Goal: Task Accomplishment & Management: Complete application form

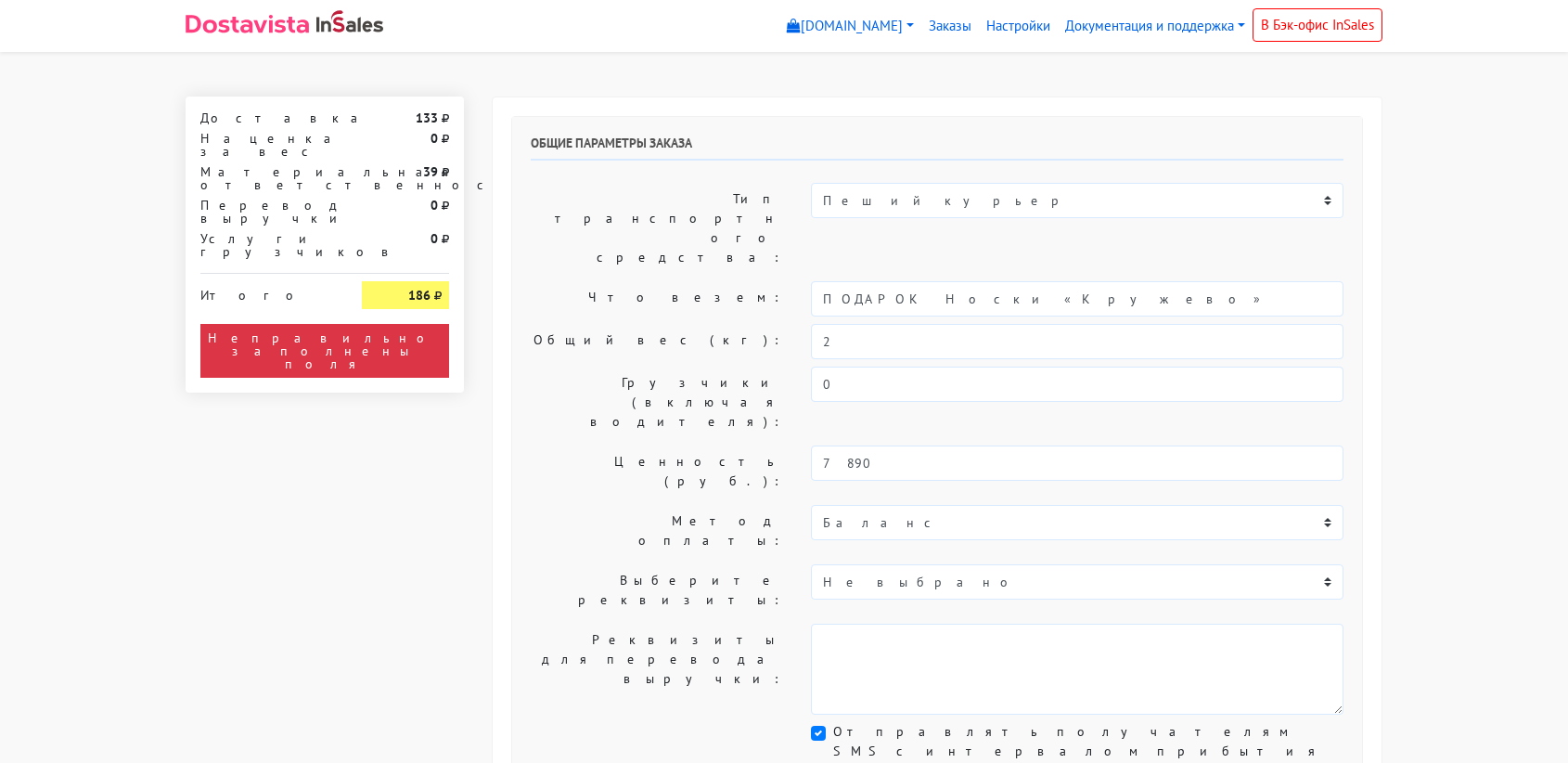
select select "11:00"
select select "21:00"
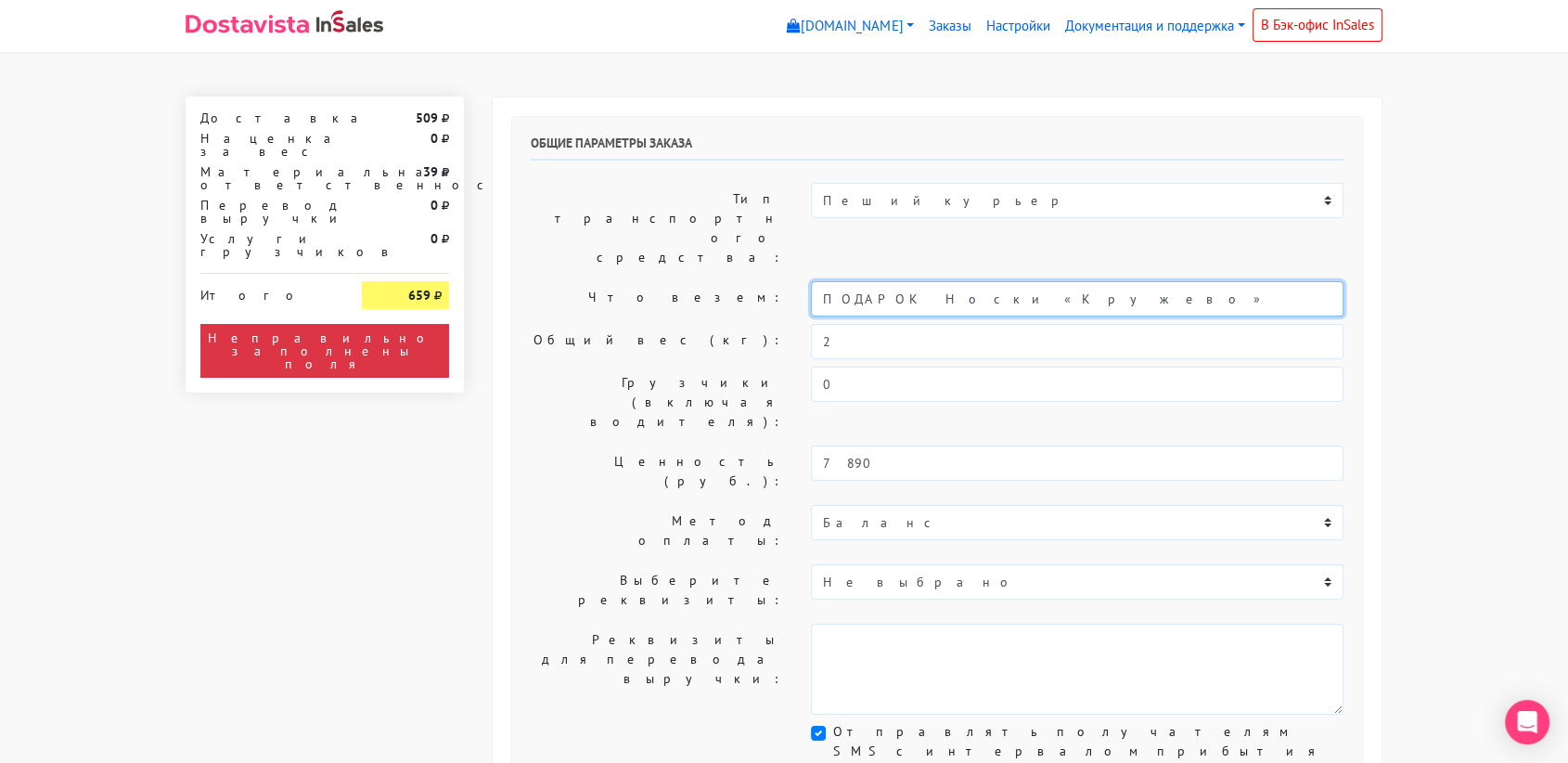
click at [917, 281] on input "ПОДАРОК Носки «Кружево»" at bounding box center [1076, 298] width 533 height 35
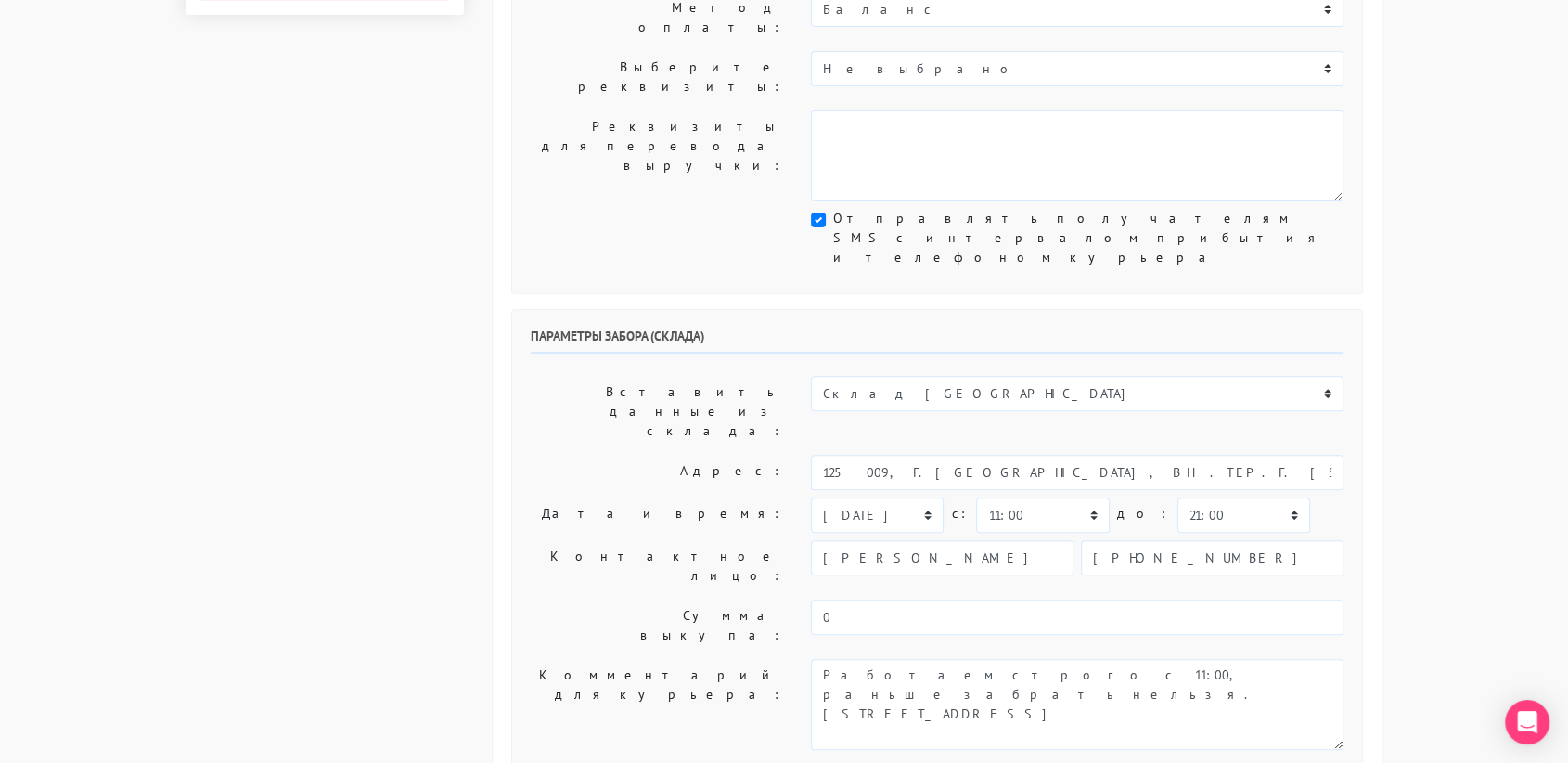
scroll to position [515, 0]
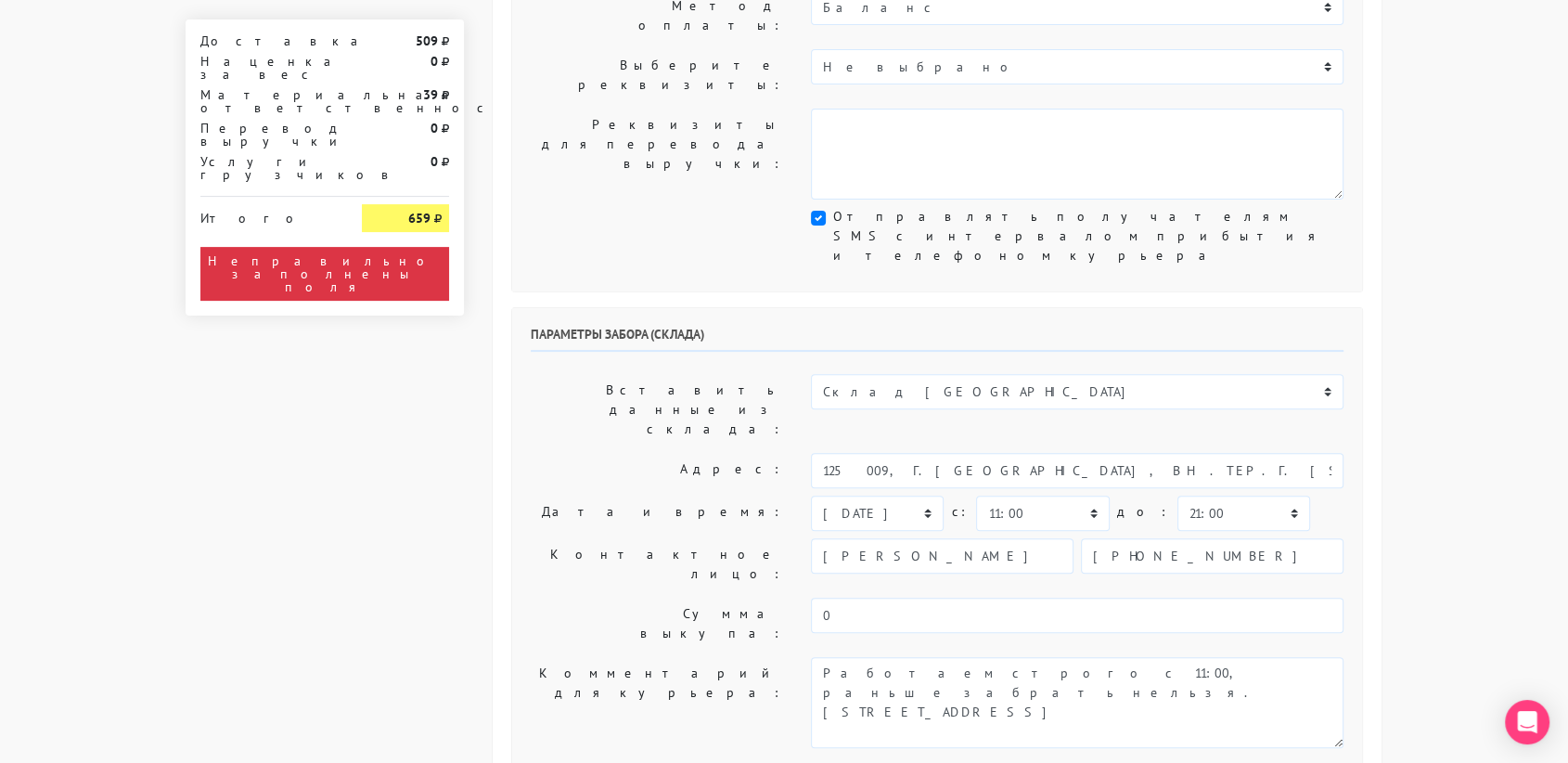
type input "украшение"
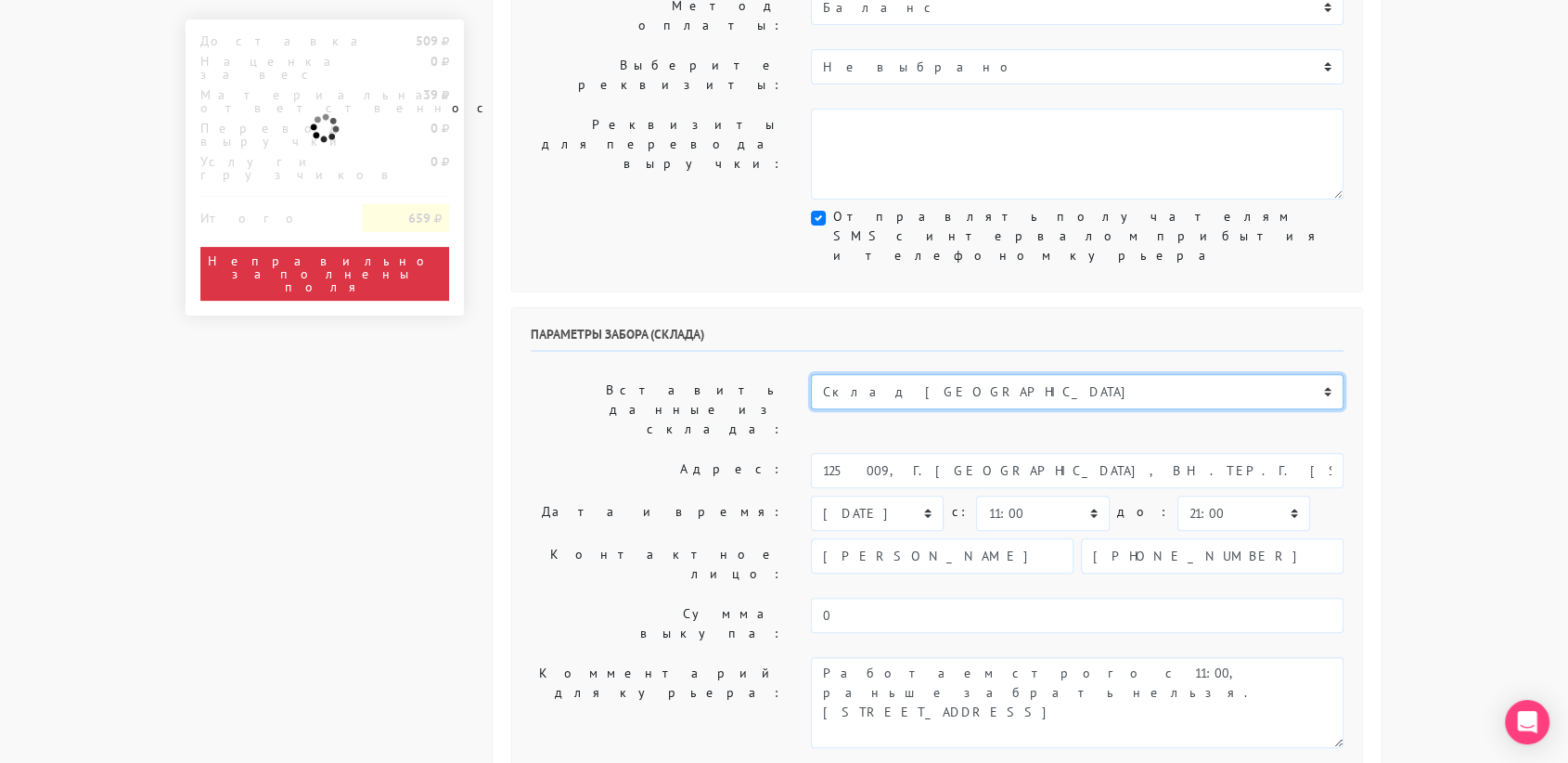
click at [920, 374] on select "Склад Москва Склад Санкт-Петербург Москва.Никольская Склад Екатеринбург" at bounding box center [1076, 392] width 533 height 35
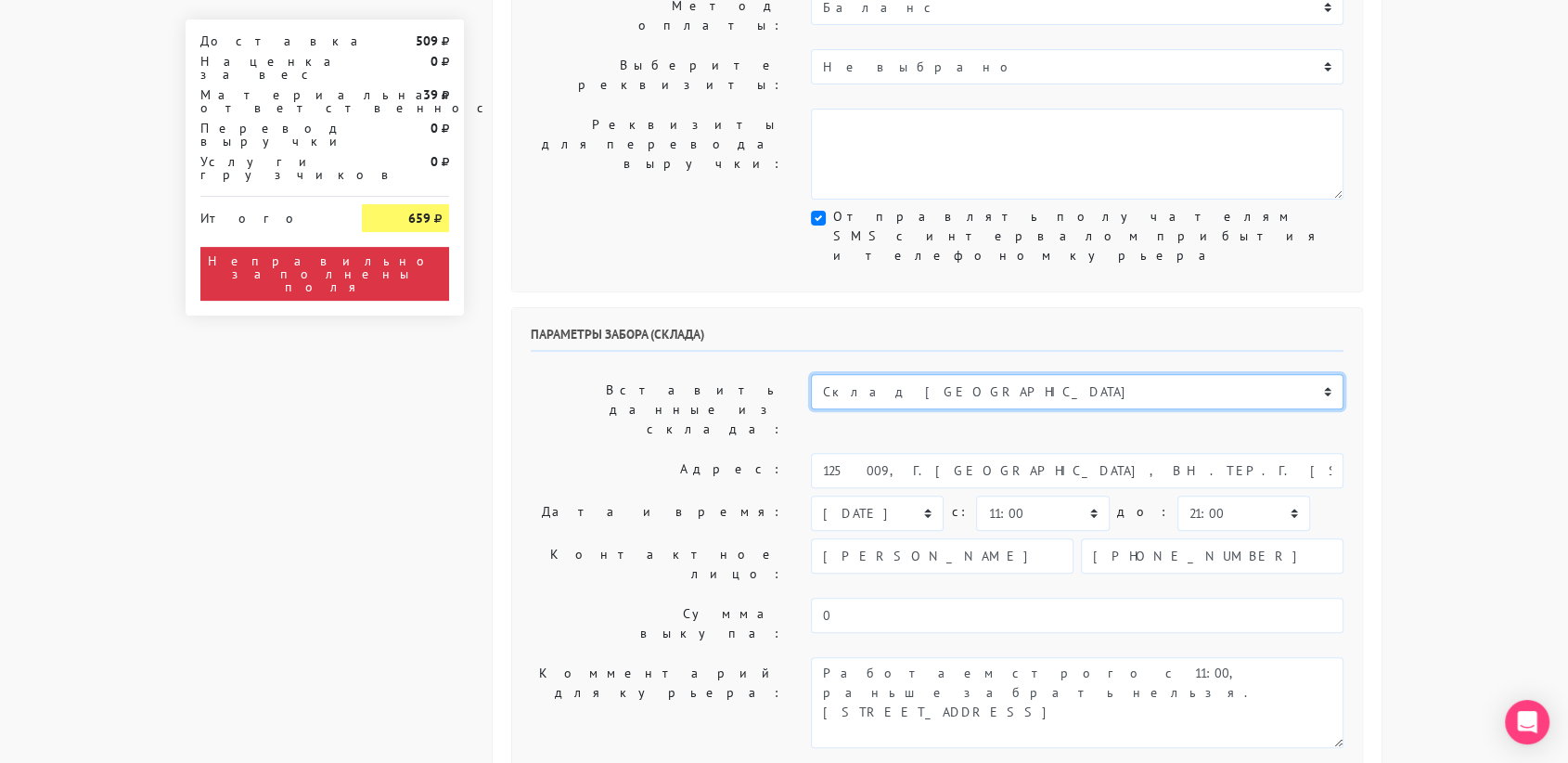
select select "1019"
click at [811, 374] on select "Склад Москва Склад Санкт-Петербург Москва.Никольская Склад Екатеринбург" at bounding box center [1076, 392] width 533 height 35
type input "[STREET_ADDRESS][PERSON_NAME]"
type input "89251806702"
type textarea "Магазин серебряных украшений SBLESKOM (вход со стороны [GEOGRAPHIC_DATA])"
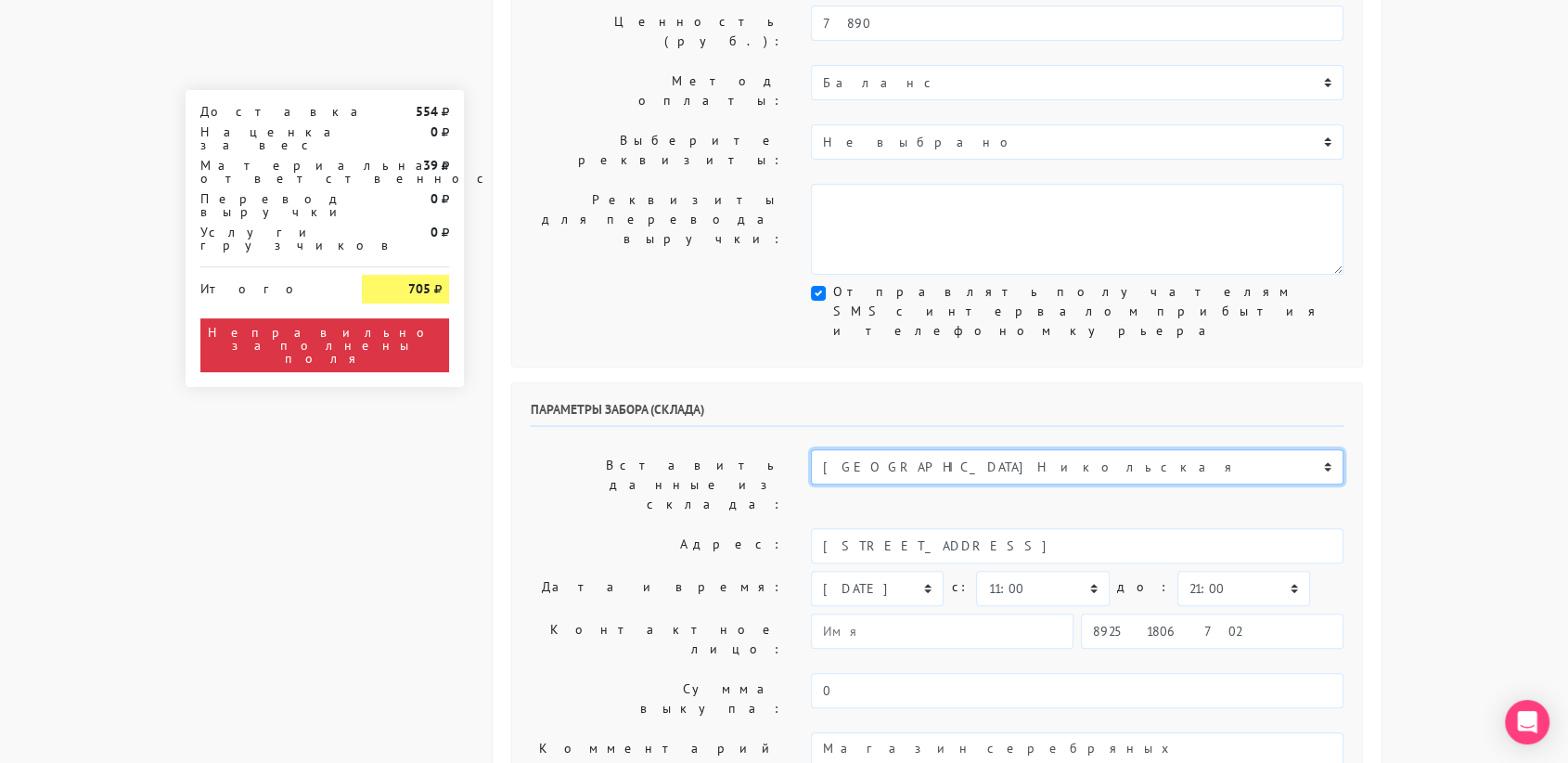
scroll to position [437, 0]
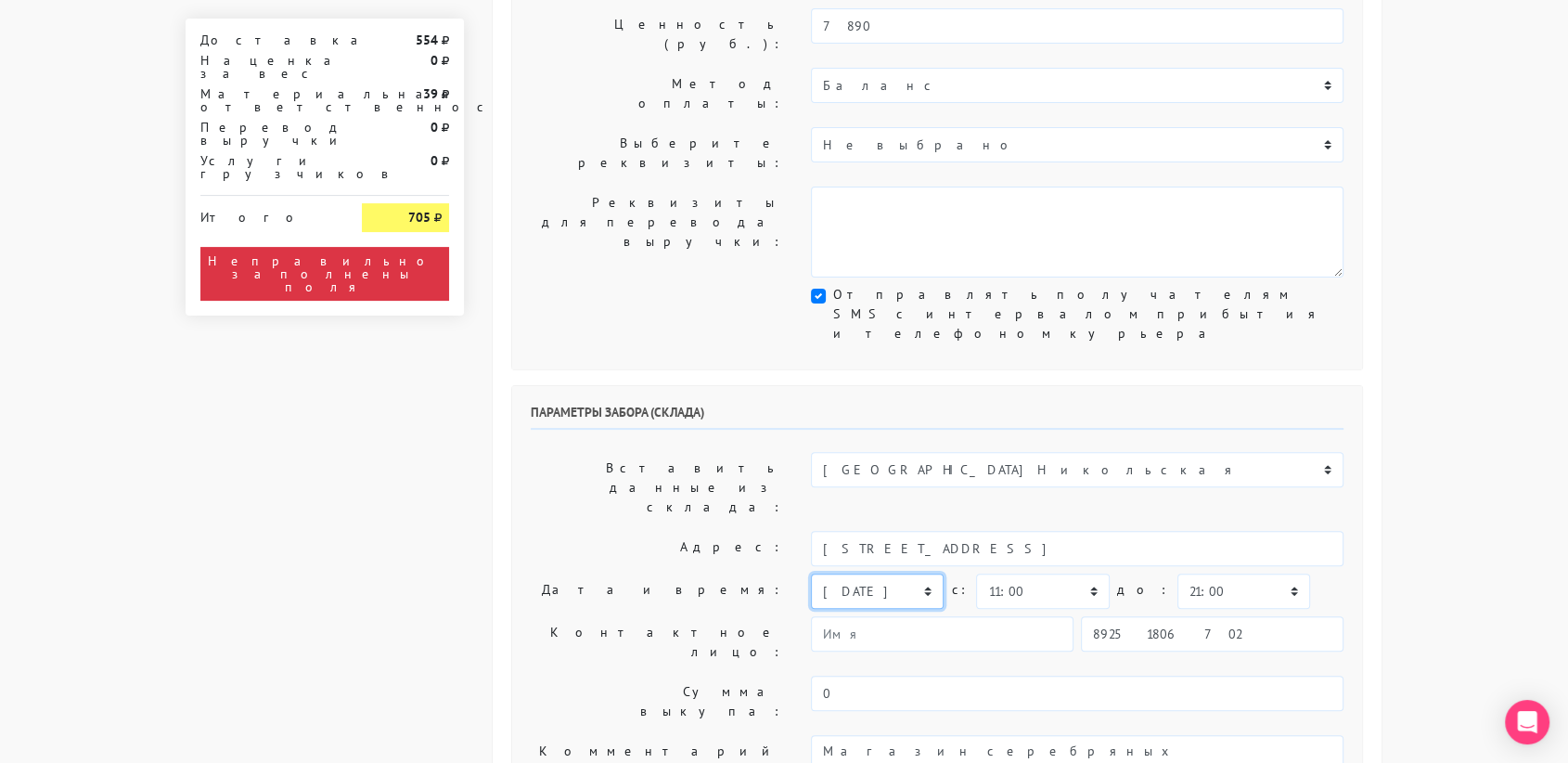
click at [923, 574] on select "[DATE] [DATE] [DATE] [DATE] [DATE] [DATE] [DATE] [DATE] [DATE]" at bounding box center [877, 591] width 132 height 35
select select "[DATE]"
click at [811, 574] on select "[DATE] [DATE] [DATE] [DATE] [DATE] [DATE] [DATE] [DATE] [DATE]" at bounding box center [877, 591] width 132 height 35
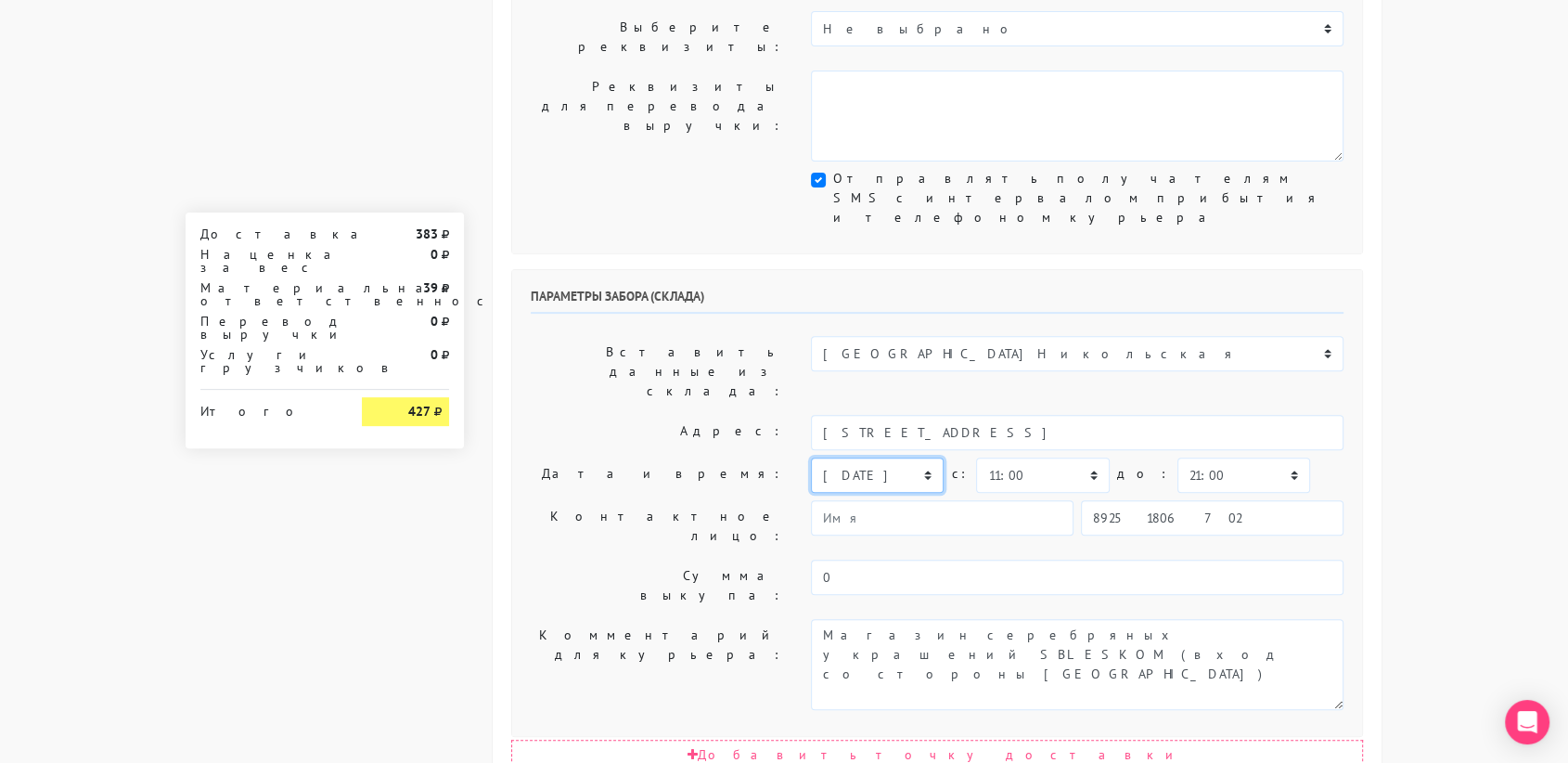
scroll to position [516, 0]
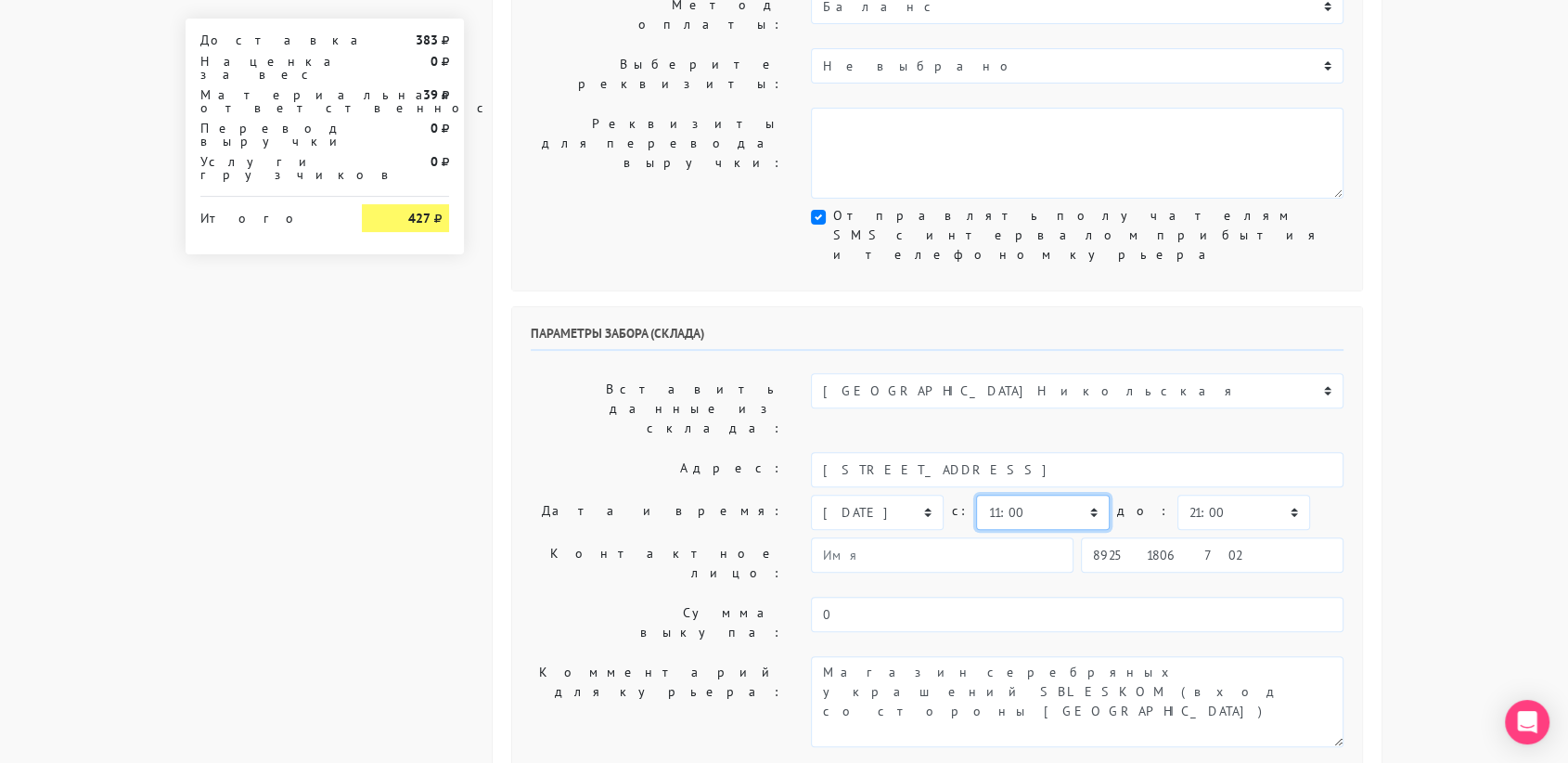
click at [1091, 494] on select "00:00 00:30 01:00 01:30 02:00 02:30 03:00 03:30 04:00 04:30 05:00 05:30 06:00 0…" at bounding box center [1043, 512] width 132 height 35
select select "10:30"
click at [977, 494] on select "00:00 00:30 01:00 01:30 02:00 02:30 03:00 03:30 04:00 04:30 05:00 05:30 06:00 0…" at bounding box center [1043, 512] width 132 height 35
click at [1214, 494] on select "00:00 00:30 01:00 01:30 02:00 02:30 03:00 03:30 04:00 04:30 05:00 05:30 06:00 0…" at bounding box center [1243, 512] width 132 height 35
select select "11:00"
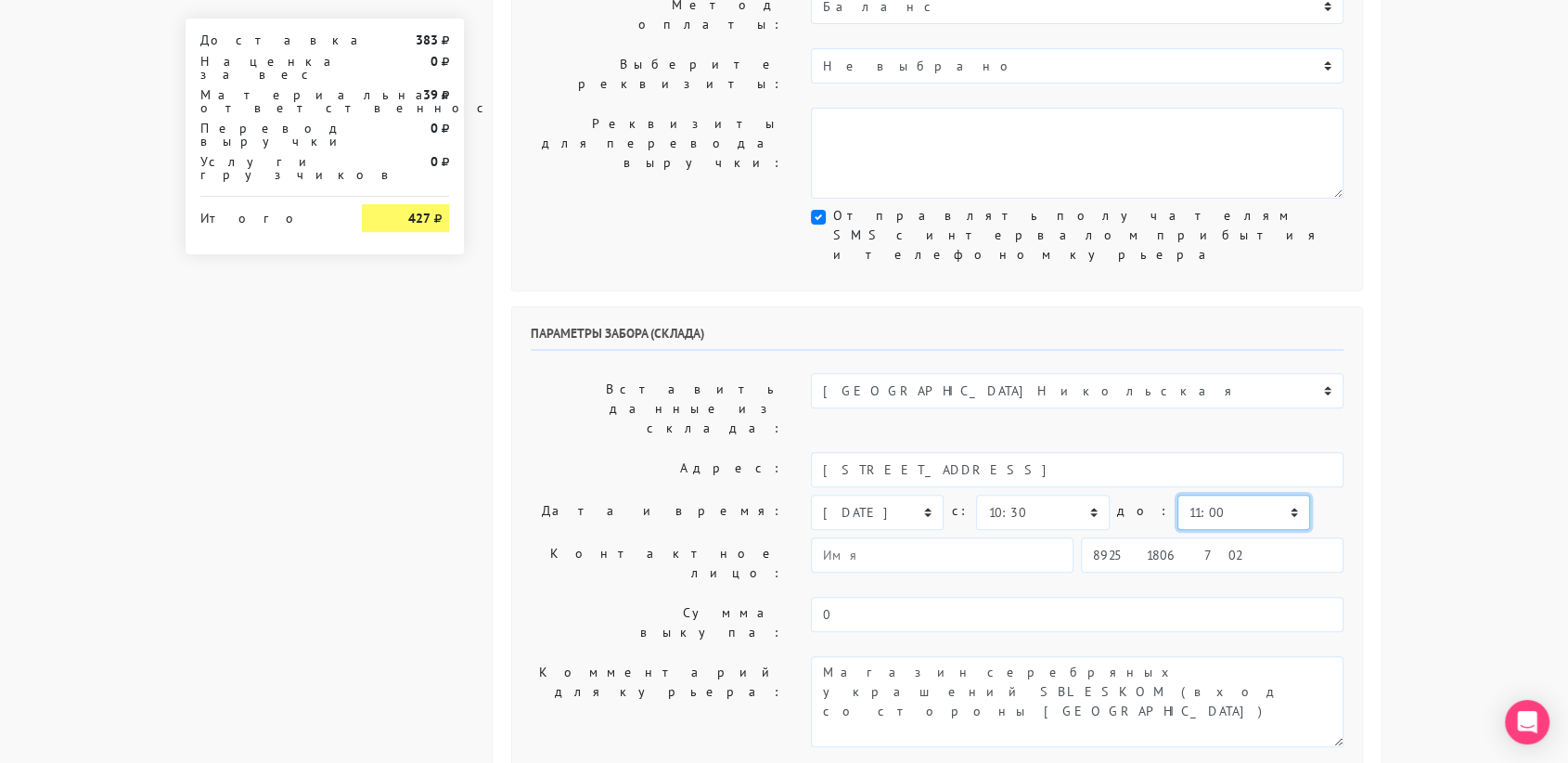
click at [1177, 494] on select "00:00 00:30 01:00 01:30 02:00 02:30 03:00 03:30 04:00 04:30 05:00 05:30 06:00 0…" at bounding box center [1243, 512] width 132 height 35
click at [1173, 537] on input "89251806702" at bounding box center [1213, 555] width 263 height 35
type input "8"
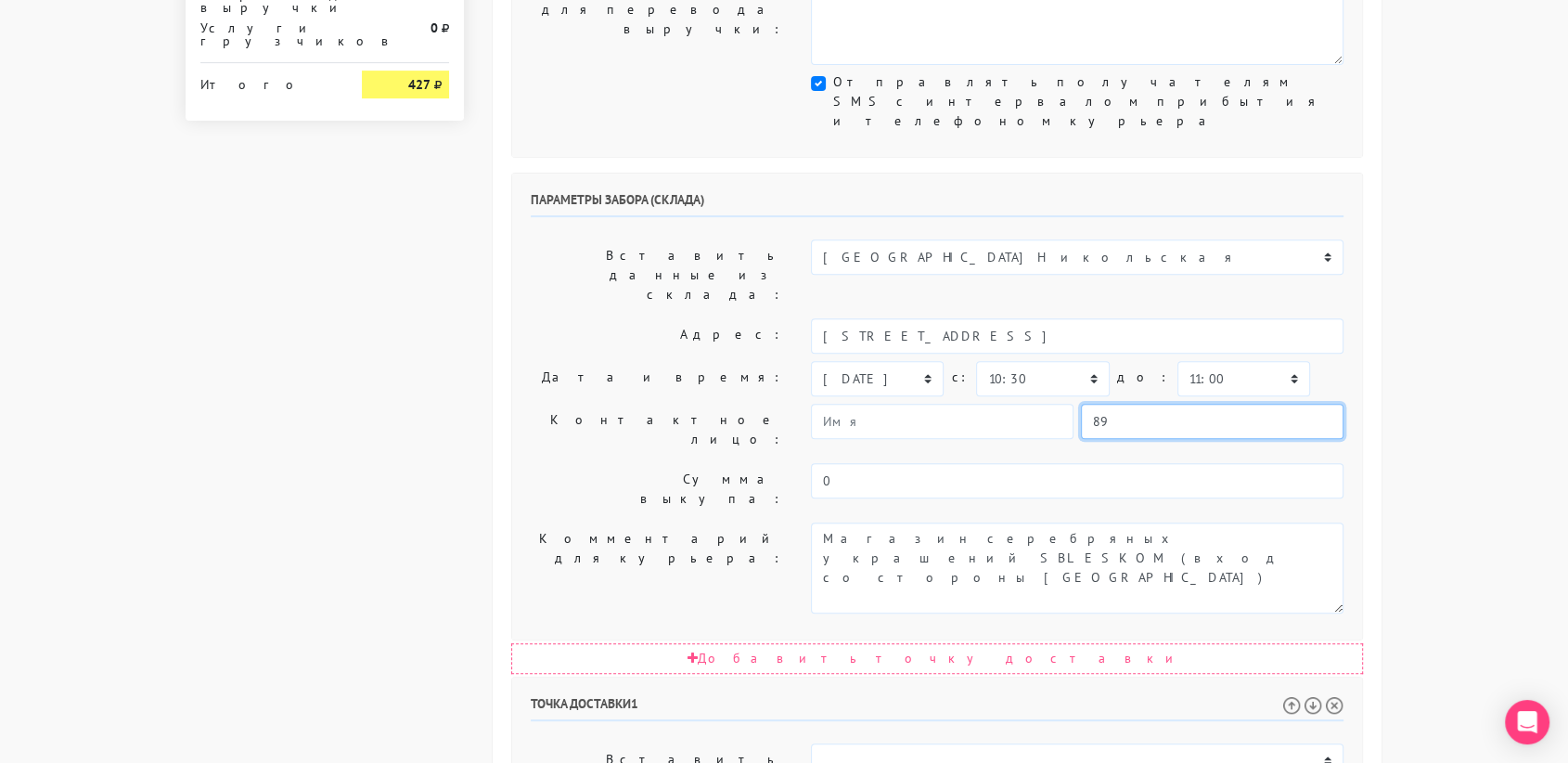
scroll to position [652, 0]
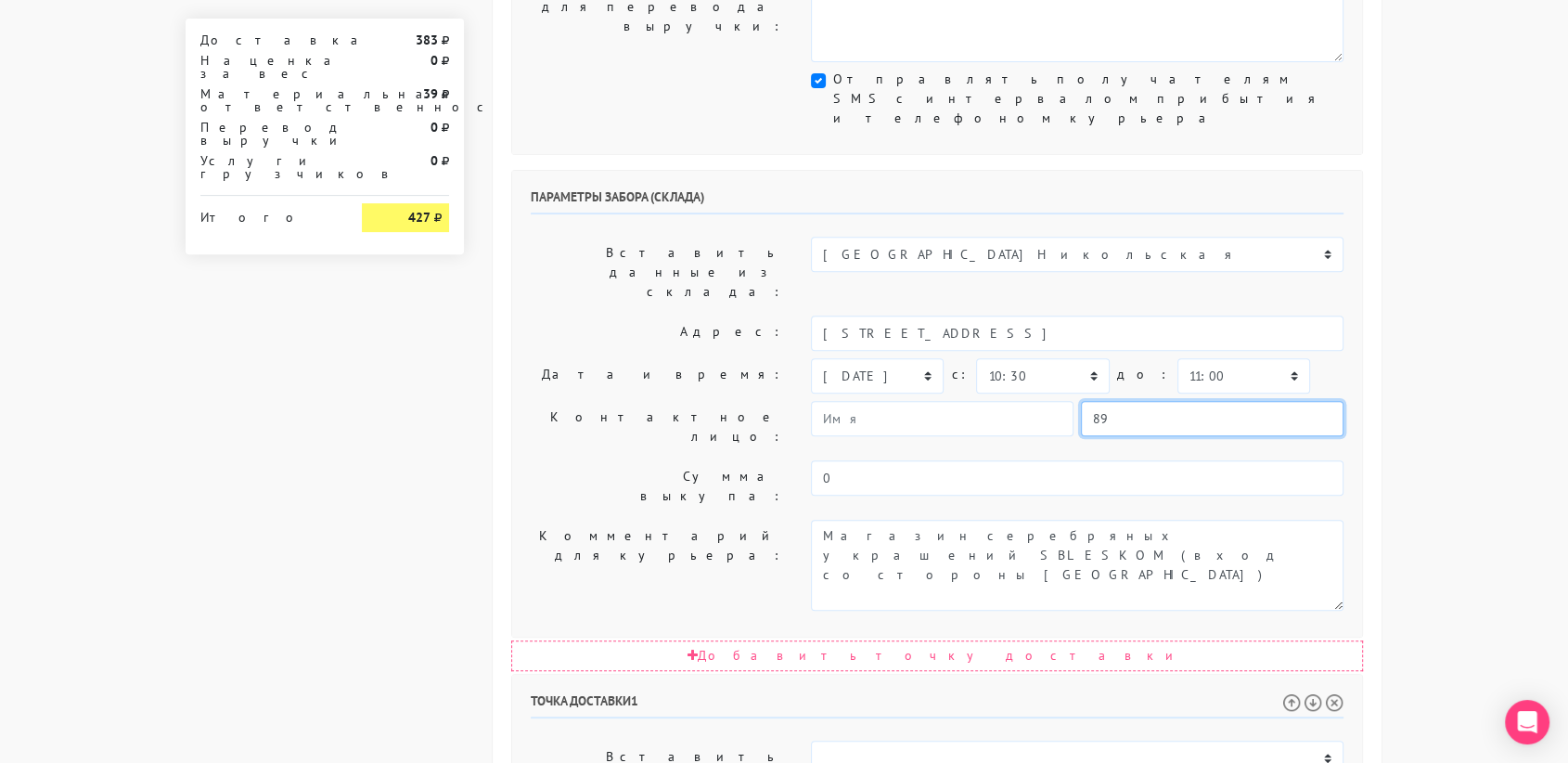
click at [1268, 401] on input "89" at bounding box center [1213, 419] width 263 height 35
click at [1162, 401] on input "89" at bounding box center [1213, 419] width 263 height 35
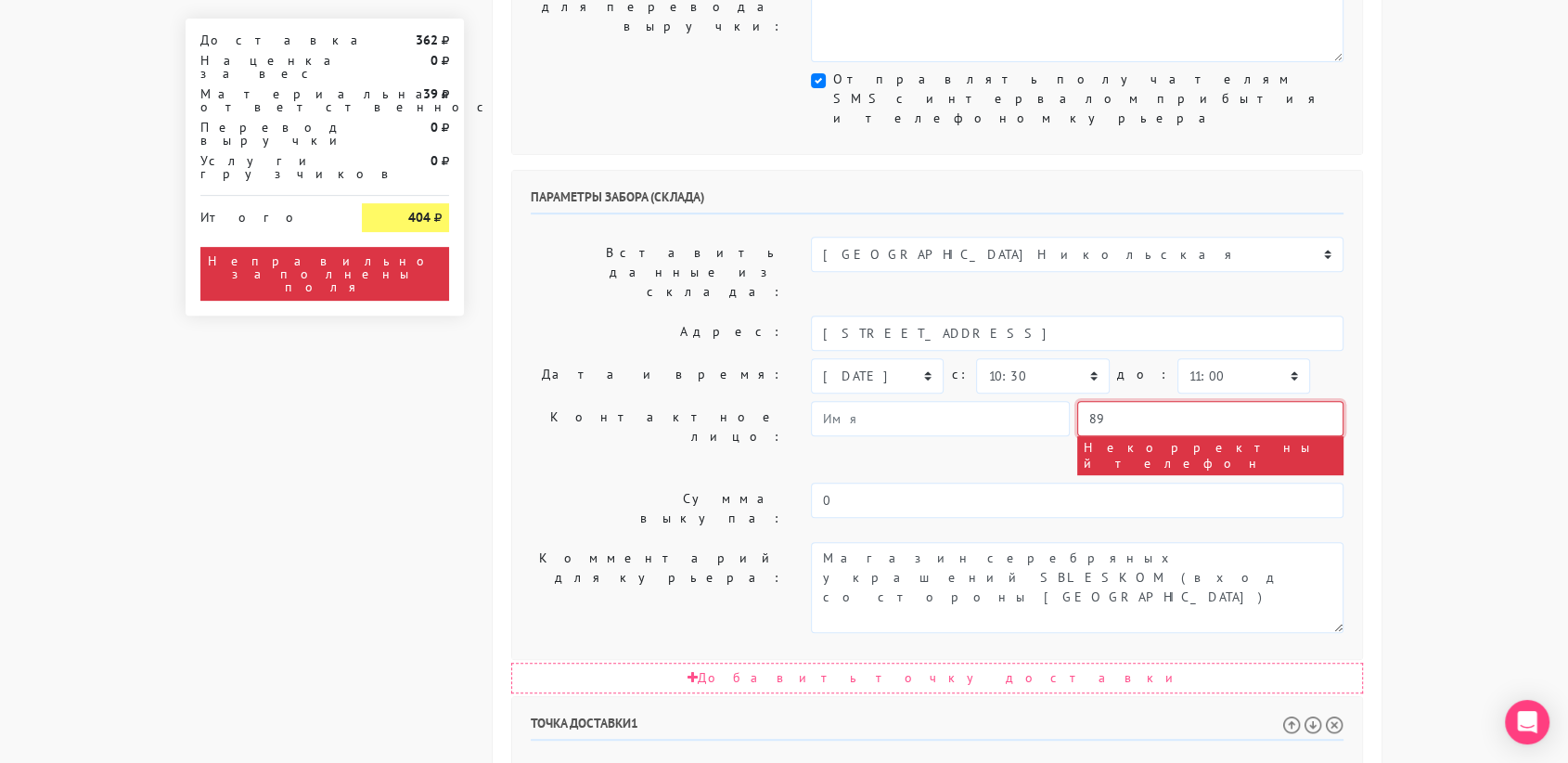
type input "8"
paste input "[PHONE_NUMBER]"
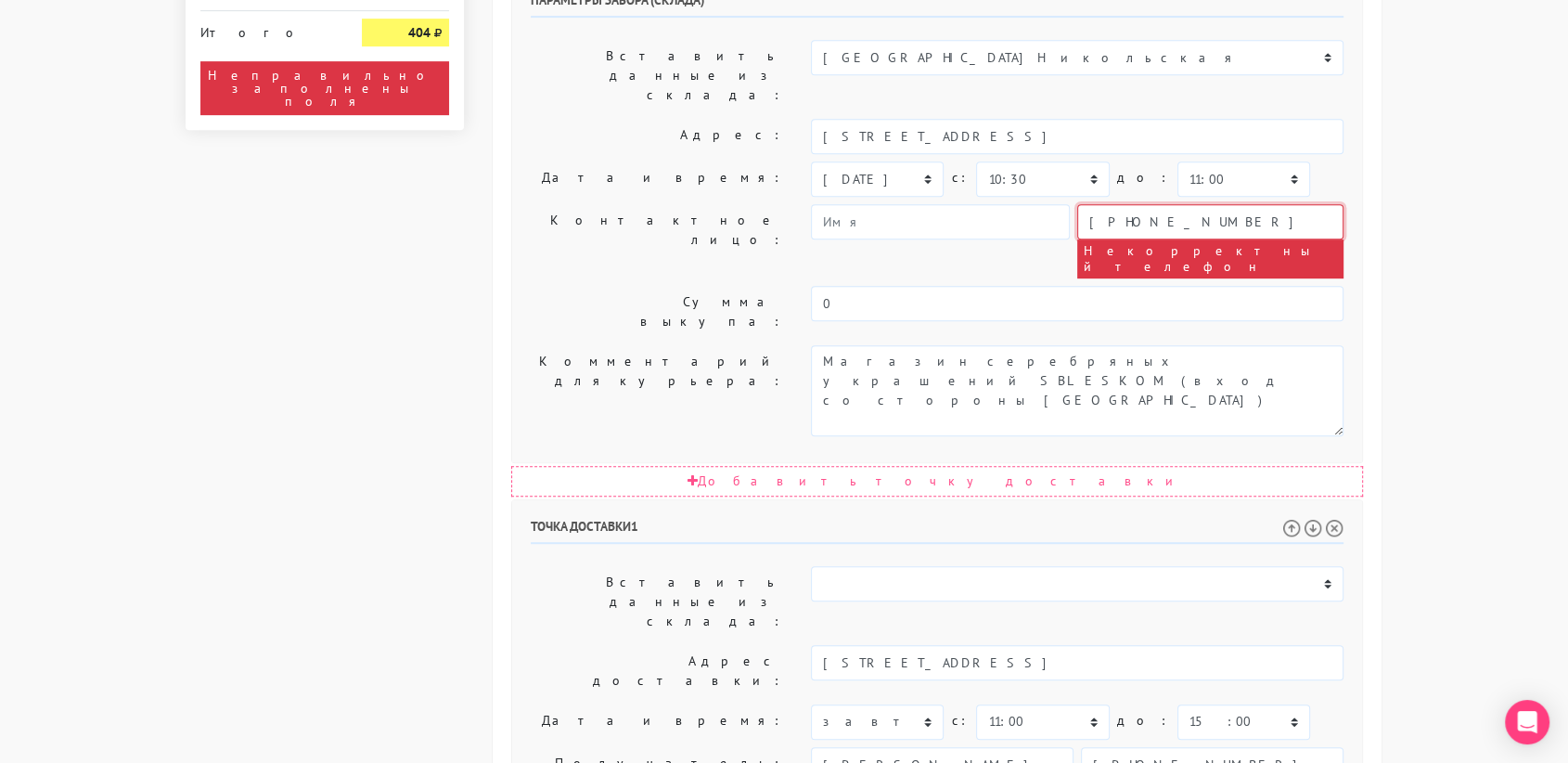
scroll to position [850, 0]
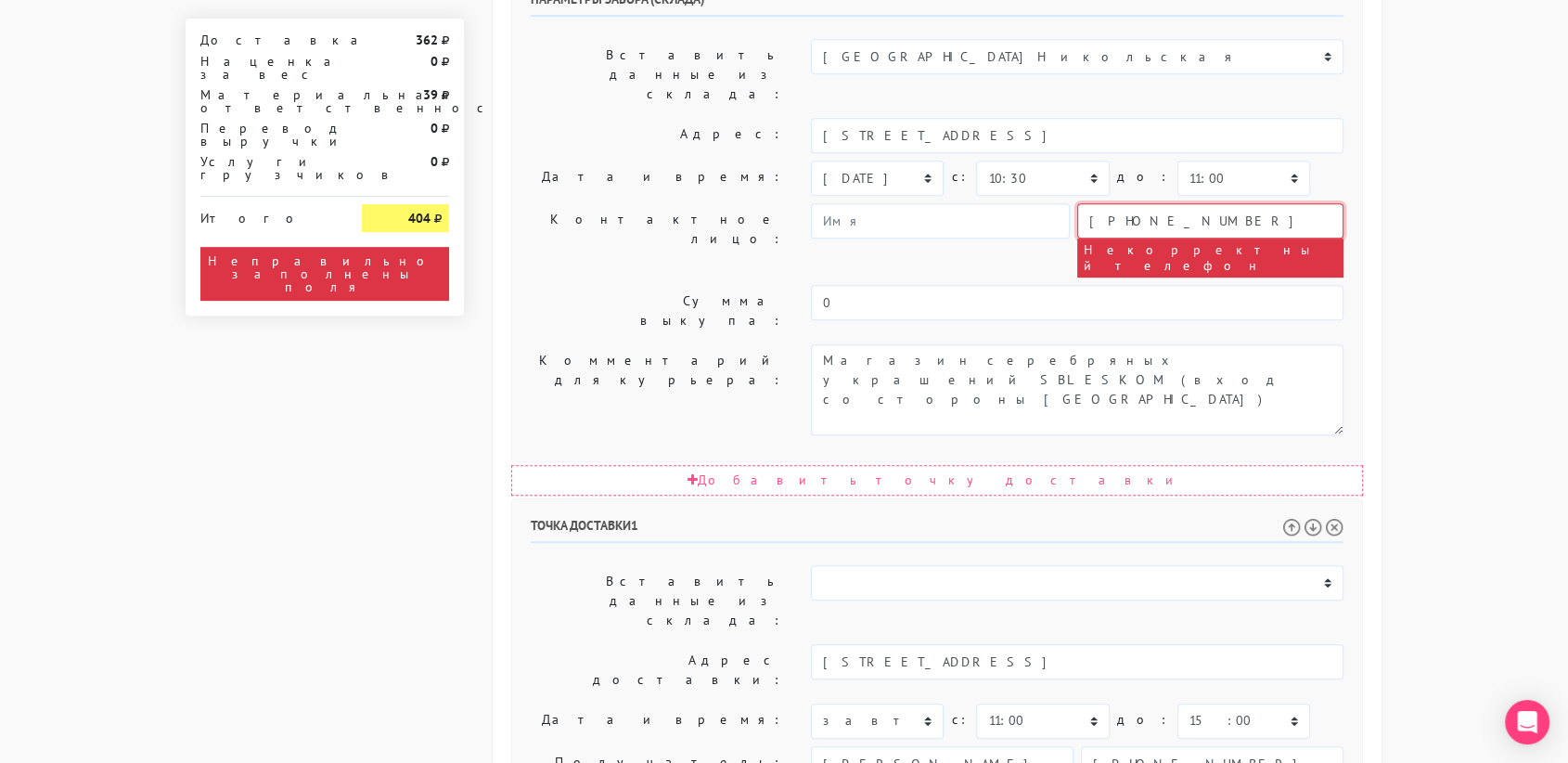
type input "[PHONE_NUMBER]"
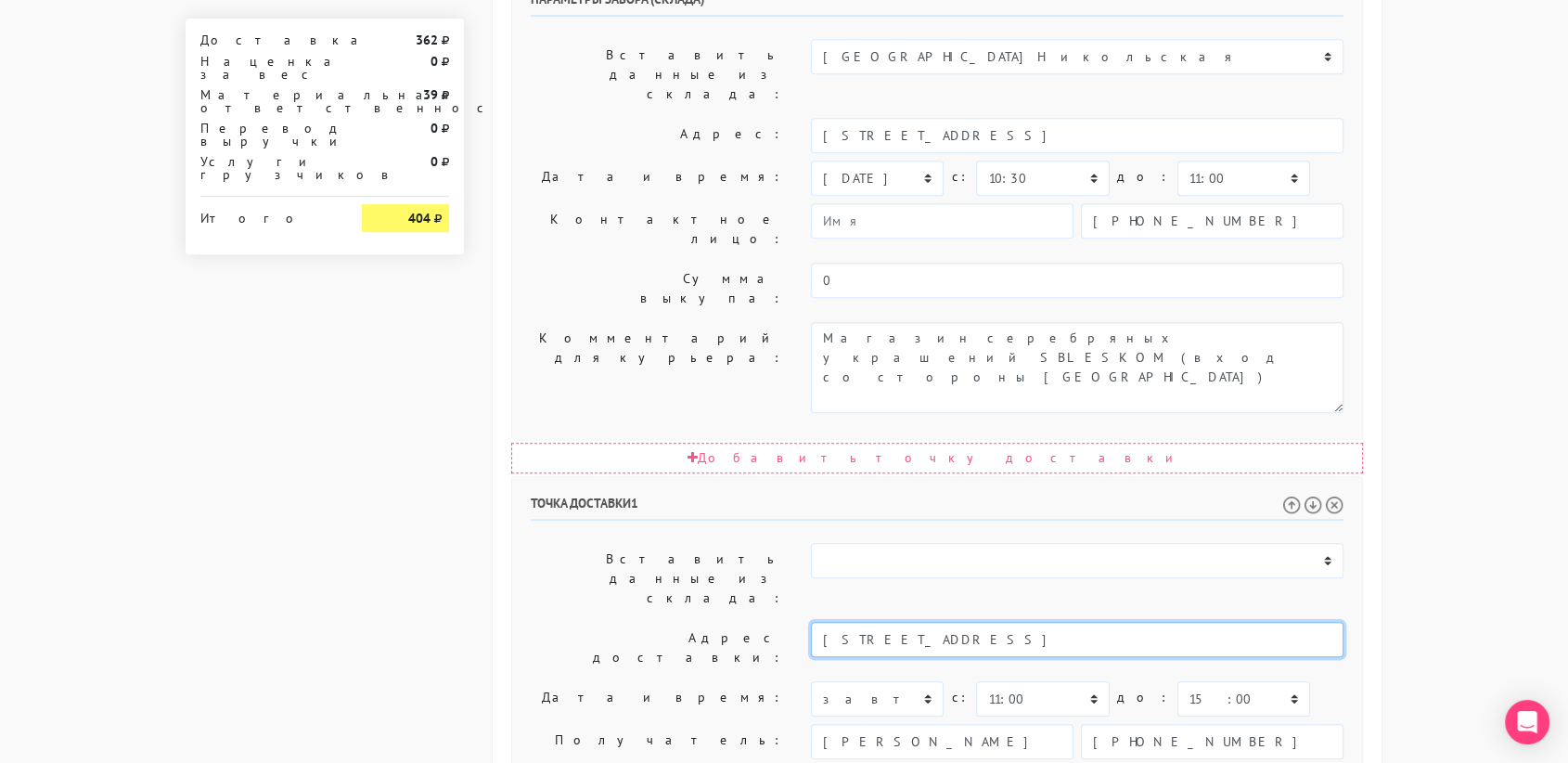
drag, startPoint x: 1074, startPoint y: 378, endPoint x: 962, endPoint y: 379, distance: 112.0
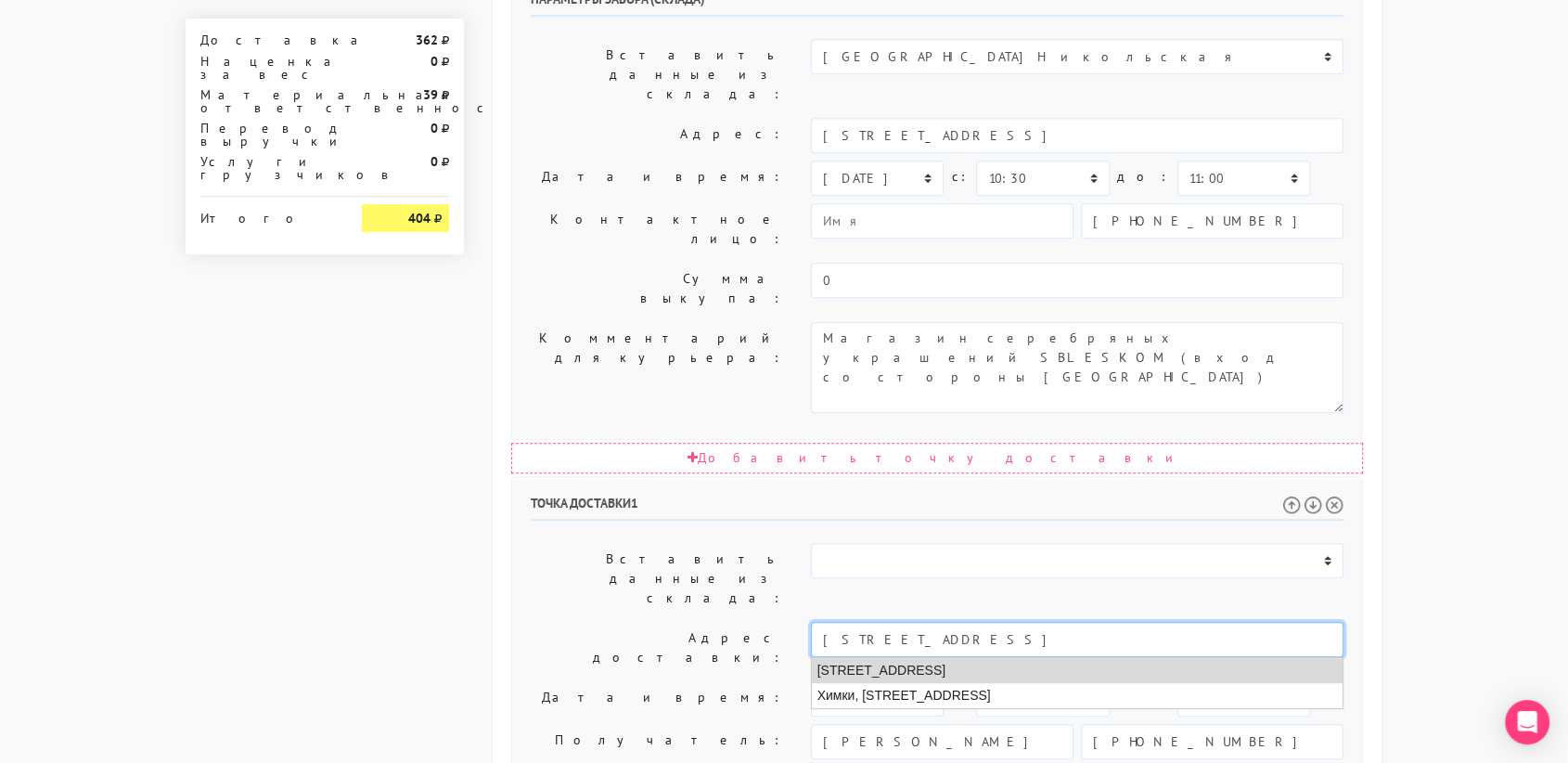
click at [996, 658] on li "Москва, улица Юннатов, 4" at bounding box center [1077, 670] width 532 height 25
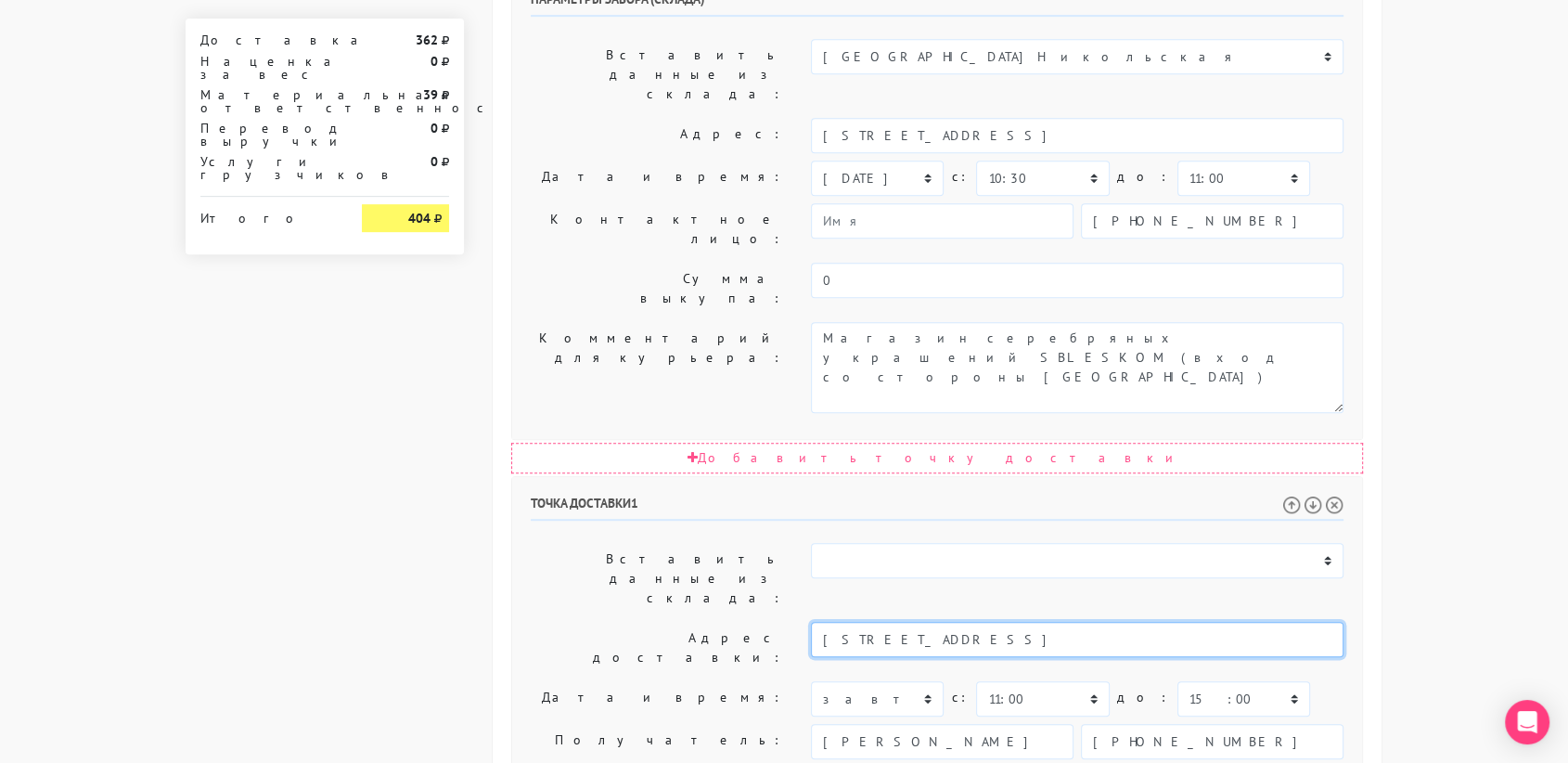
type input "Москва, улица Юннатов, 4"
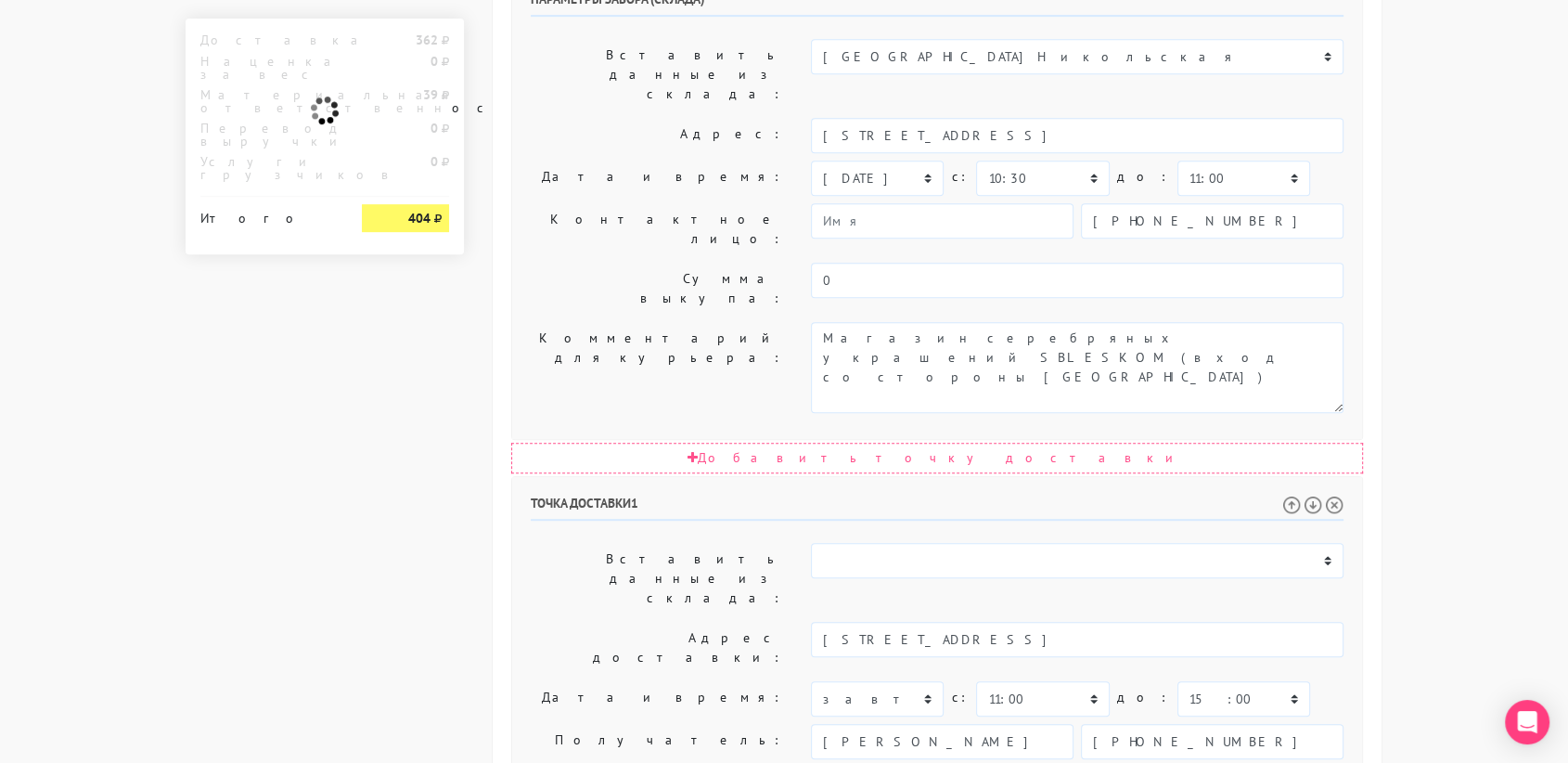
paste textarea "[STREET_ADDRESS]"
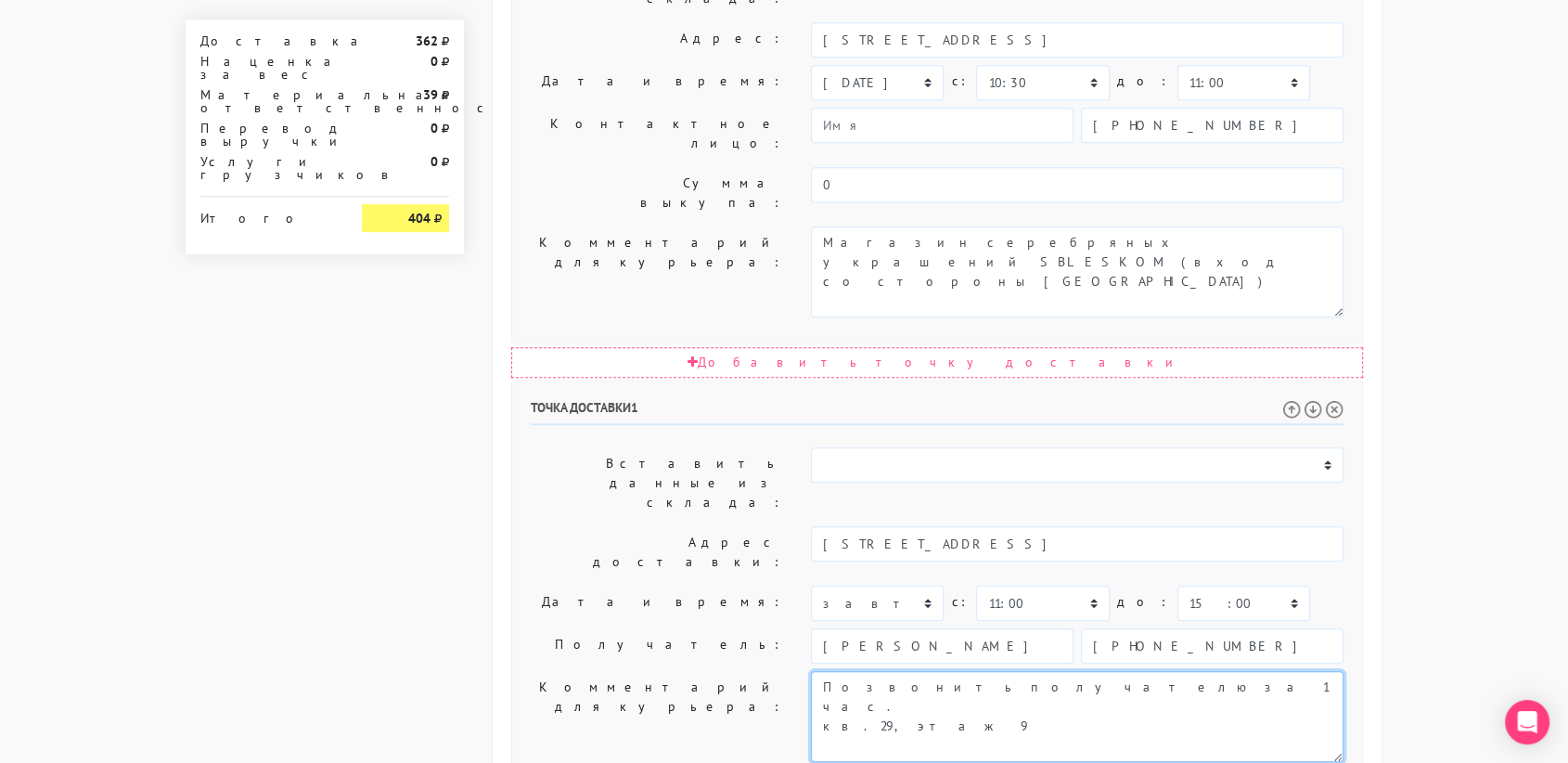
type textarea "Позвонить получателю за 1 час. кв.29, этаж 9"
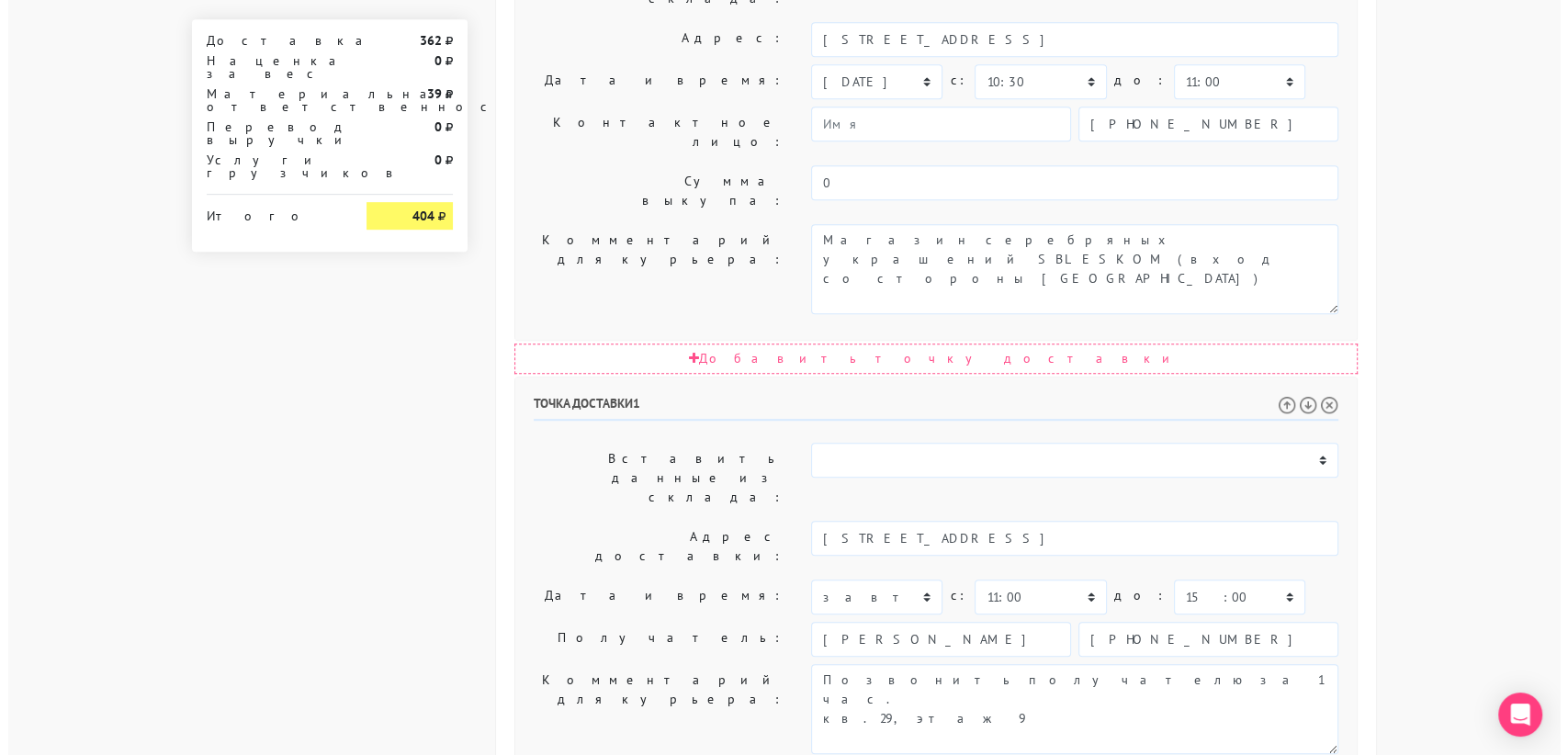
scroll to position [0, 0]
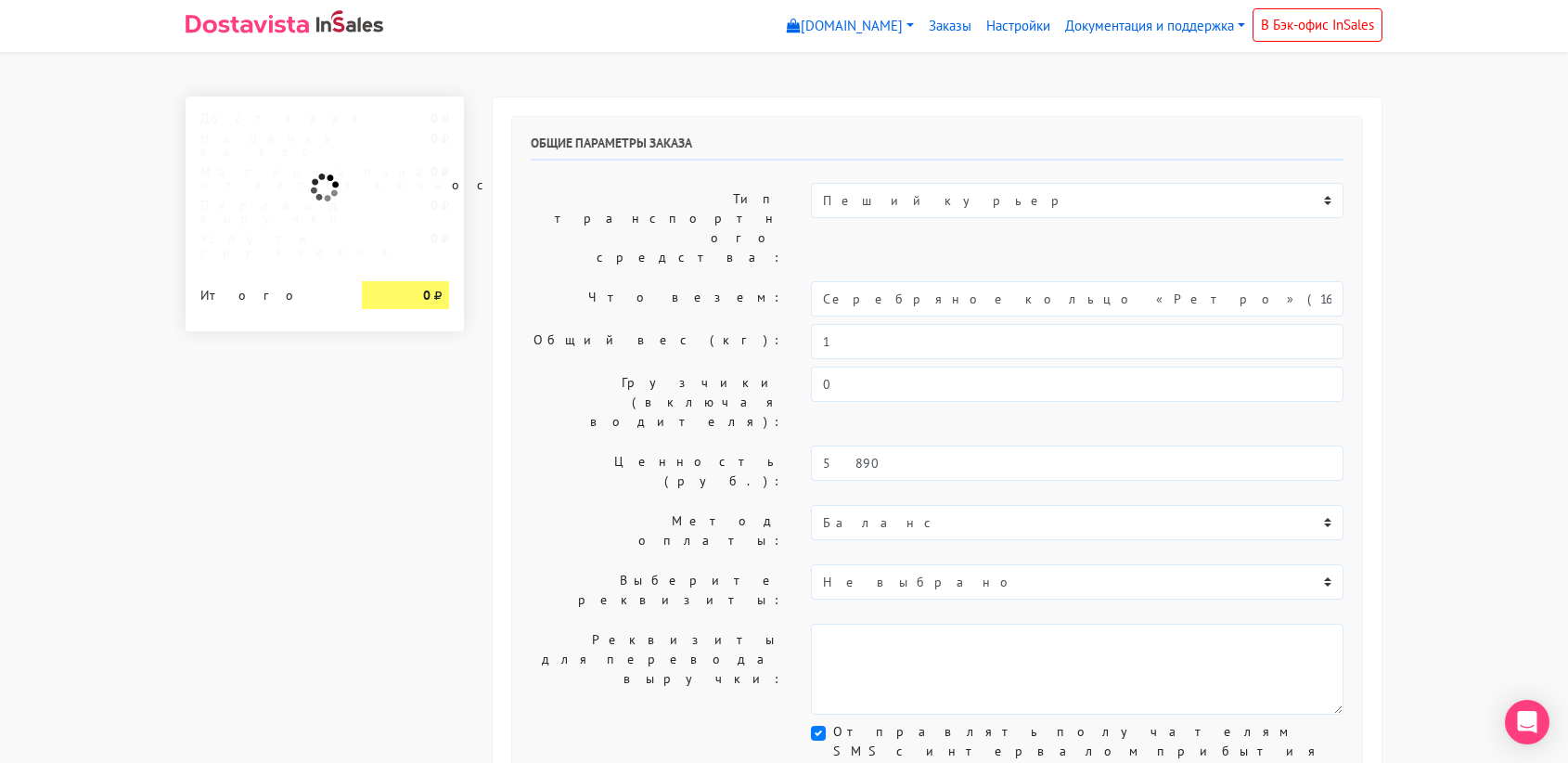
select select "11:00"
select select "21:00"
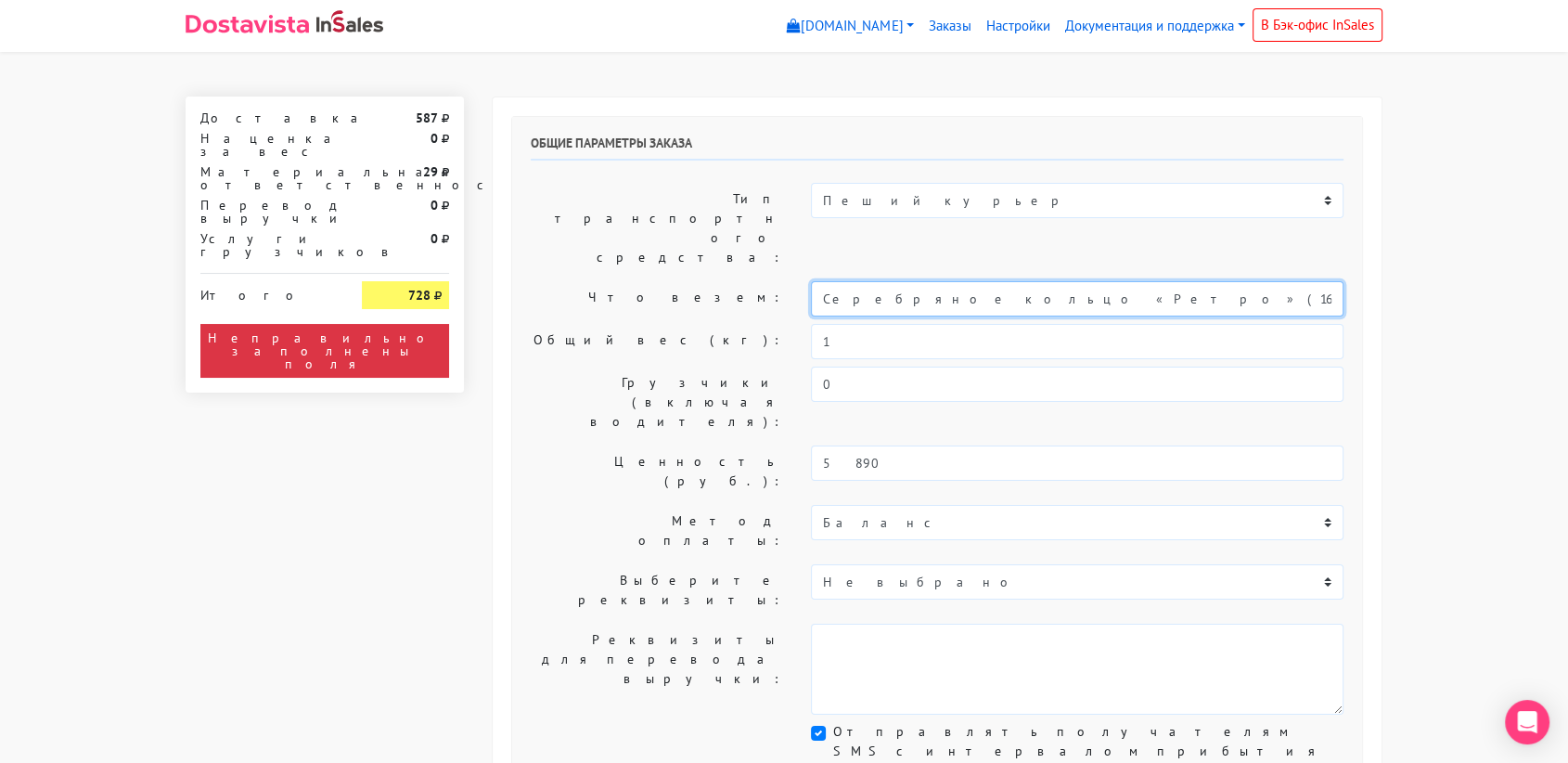
click at [924, 281] on input "Серебряное кольцо «Ретро» (16)" at bounding box center [1076, 298] width 533 height 35
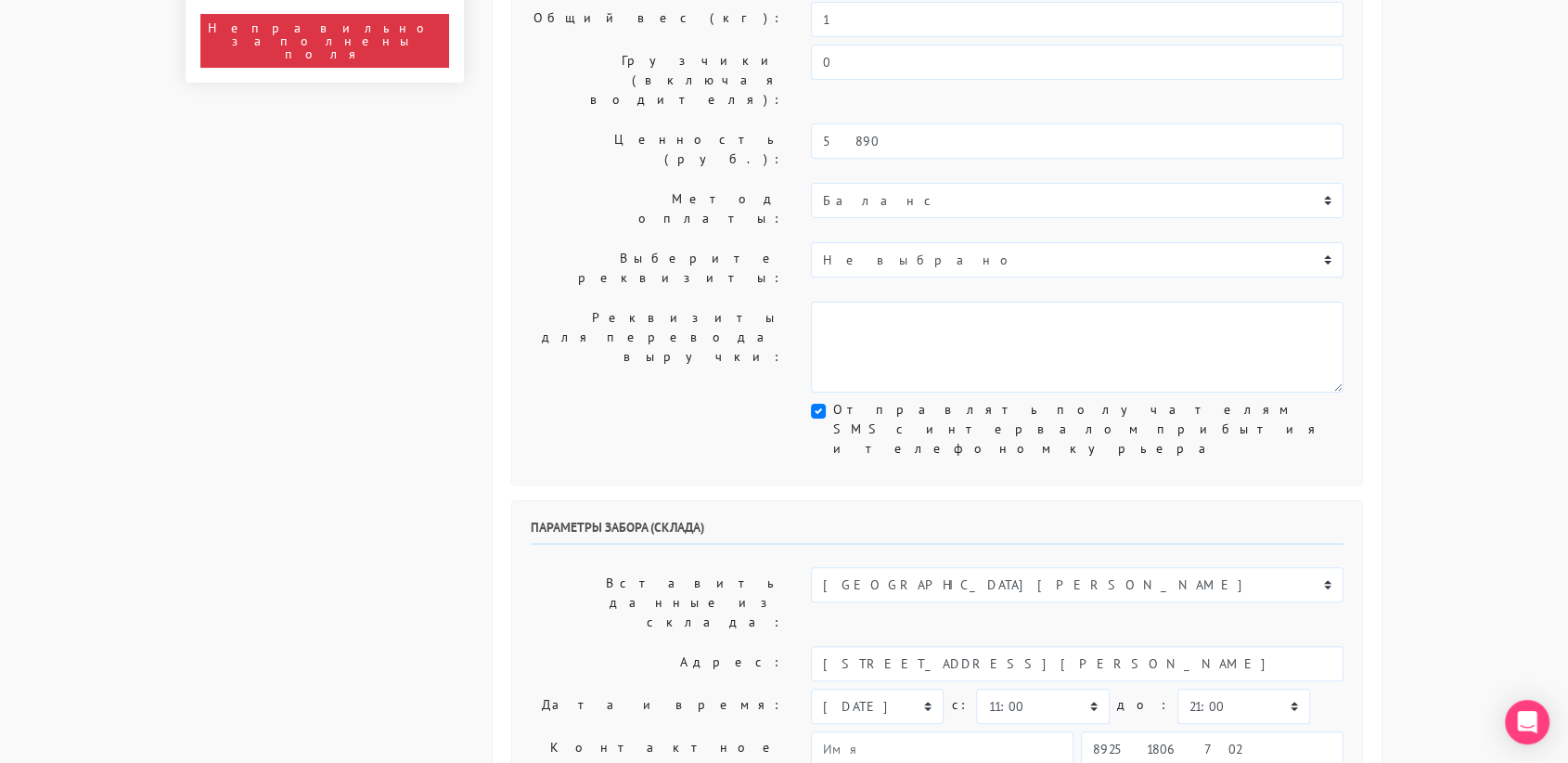
scroll to position [324, 0]
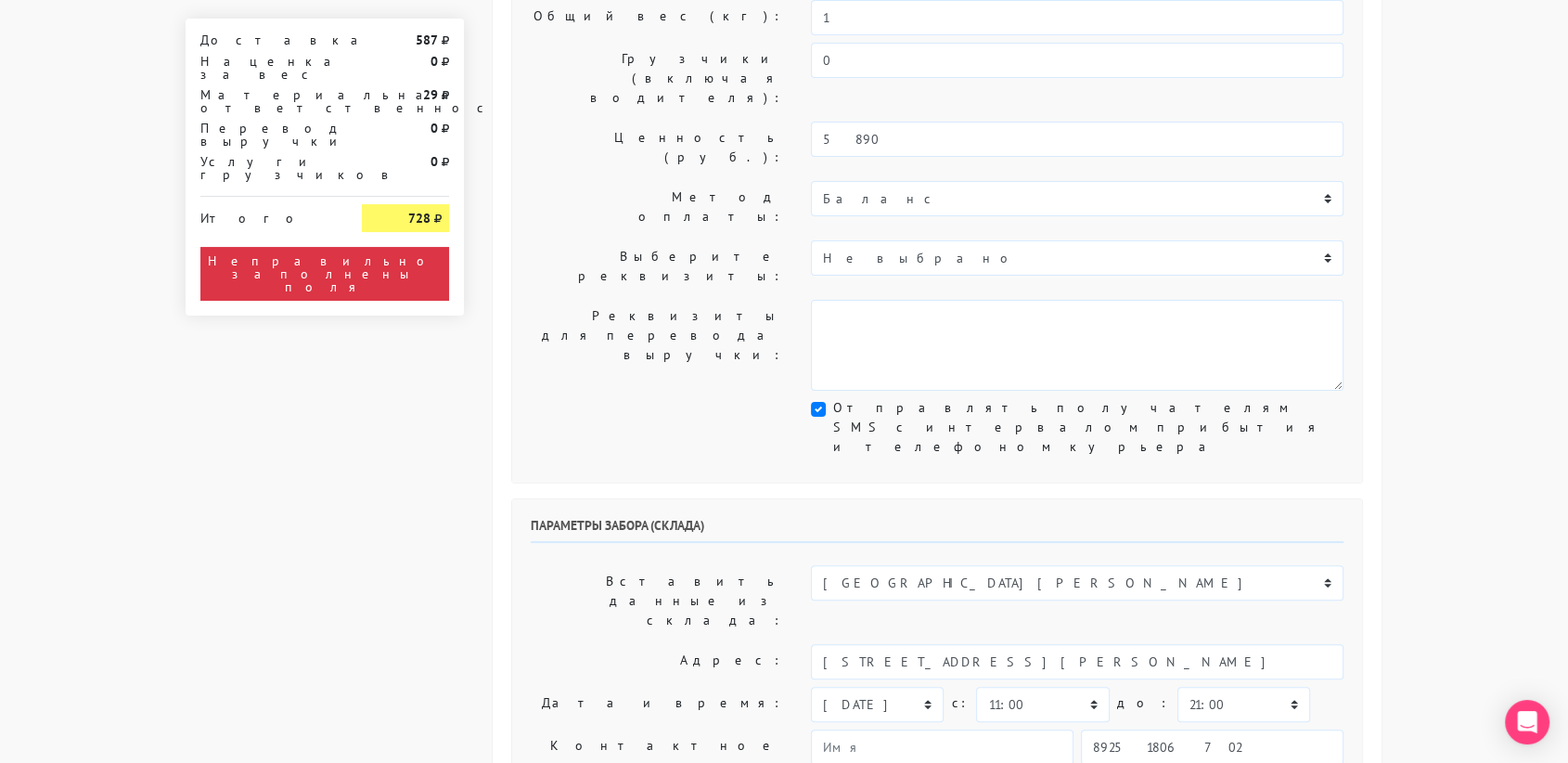
type input "украшения"
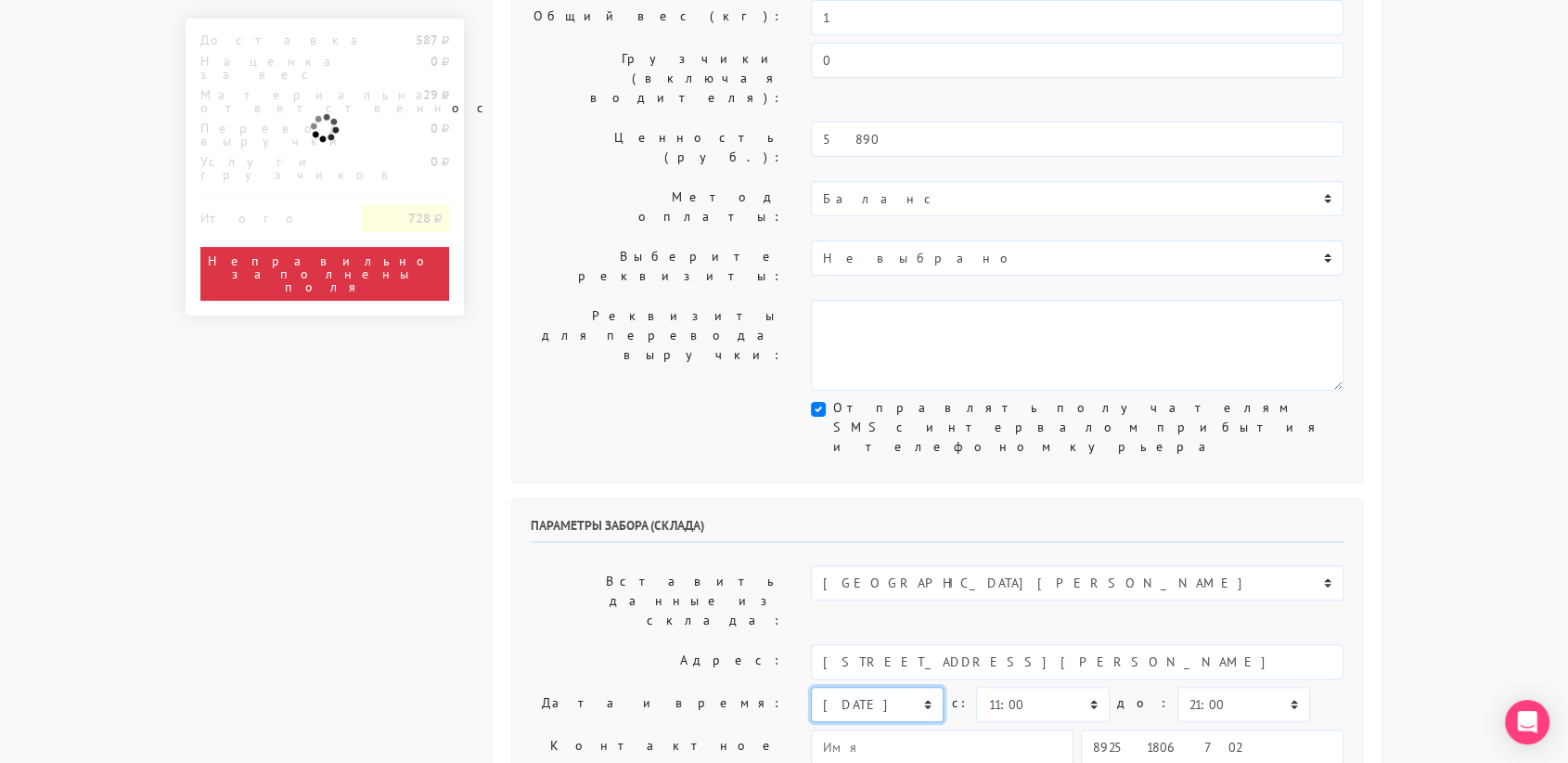
click at [932, 687] on select "[DATE] [DATE] [DATE] [DATE] [DATE] [DATE] [DATE] [DATE] [DATE]" at bounding box center [877, 704] width 132 height 35
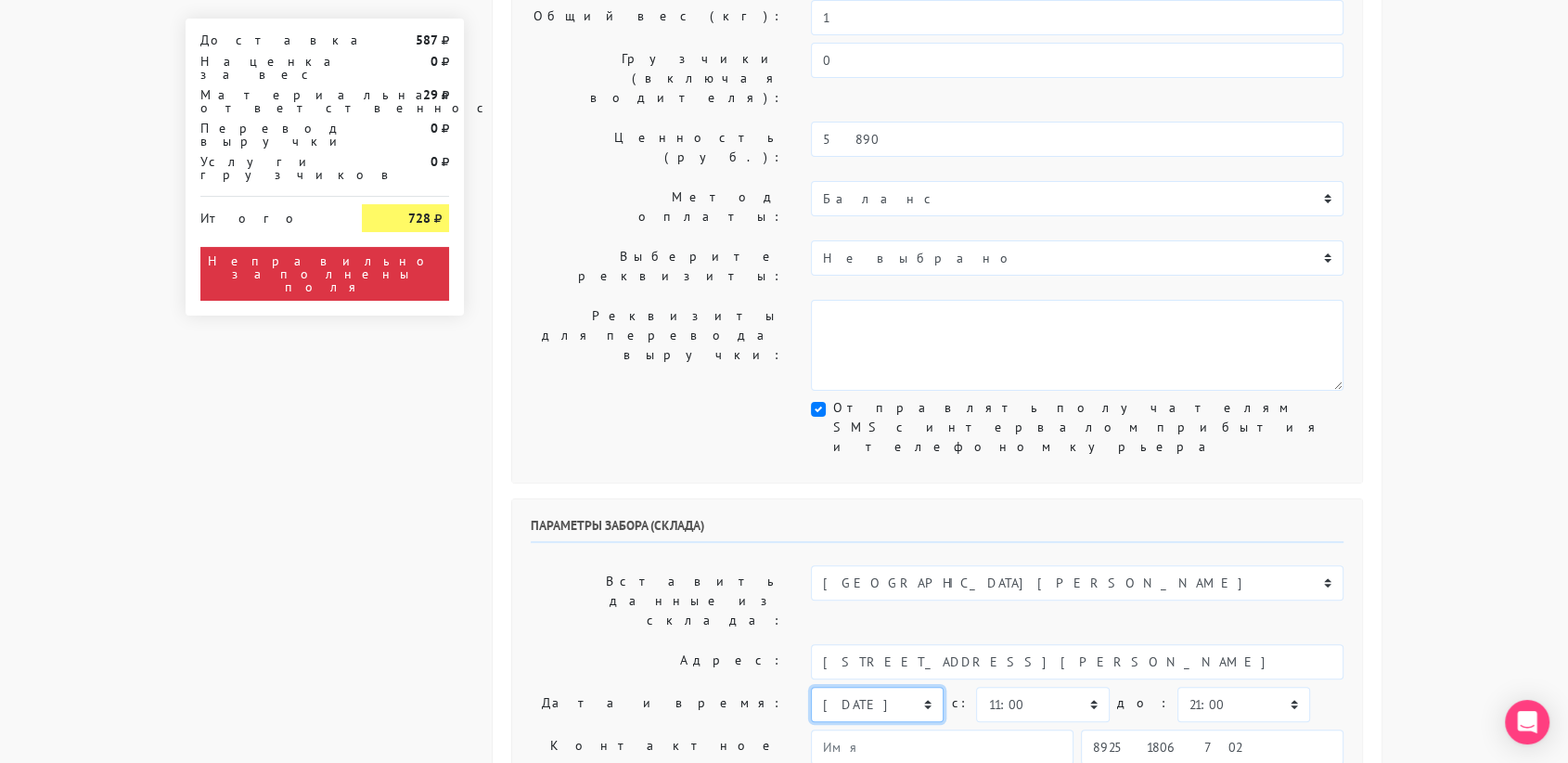
select select "[DATE]"
click at [811, 687] on select "[DATE] [DATE] [DATE] [DATE] [DATE] [DATE] [DATE] [DATE] [DATE]" at bounding box center [877, 704] width 132 height 35
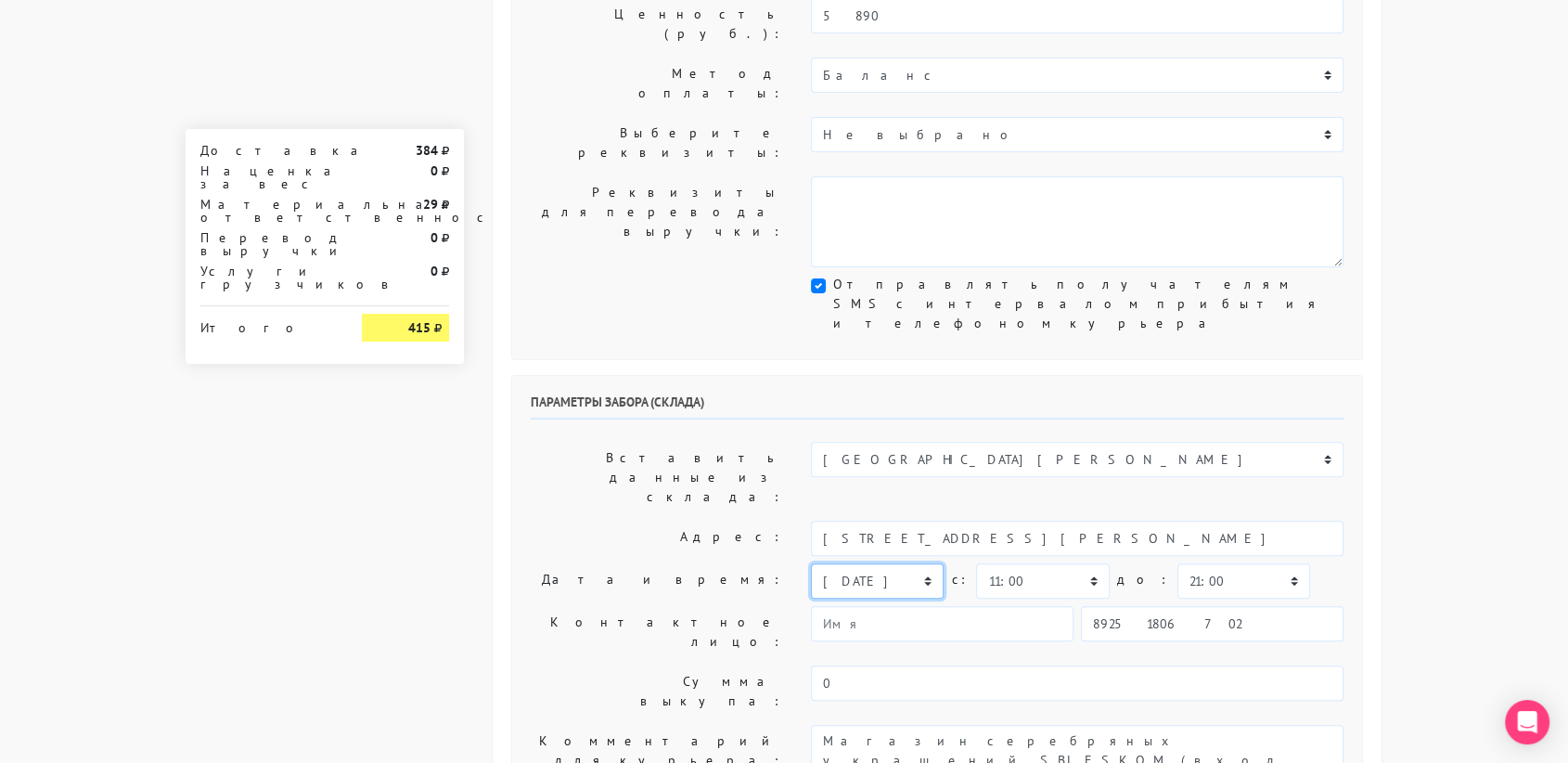
scroll to position [448, 0]
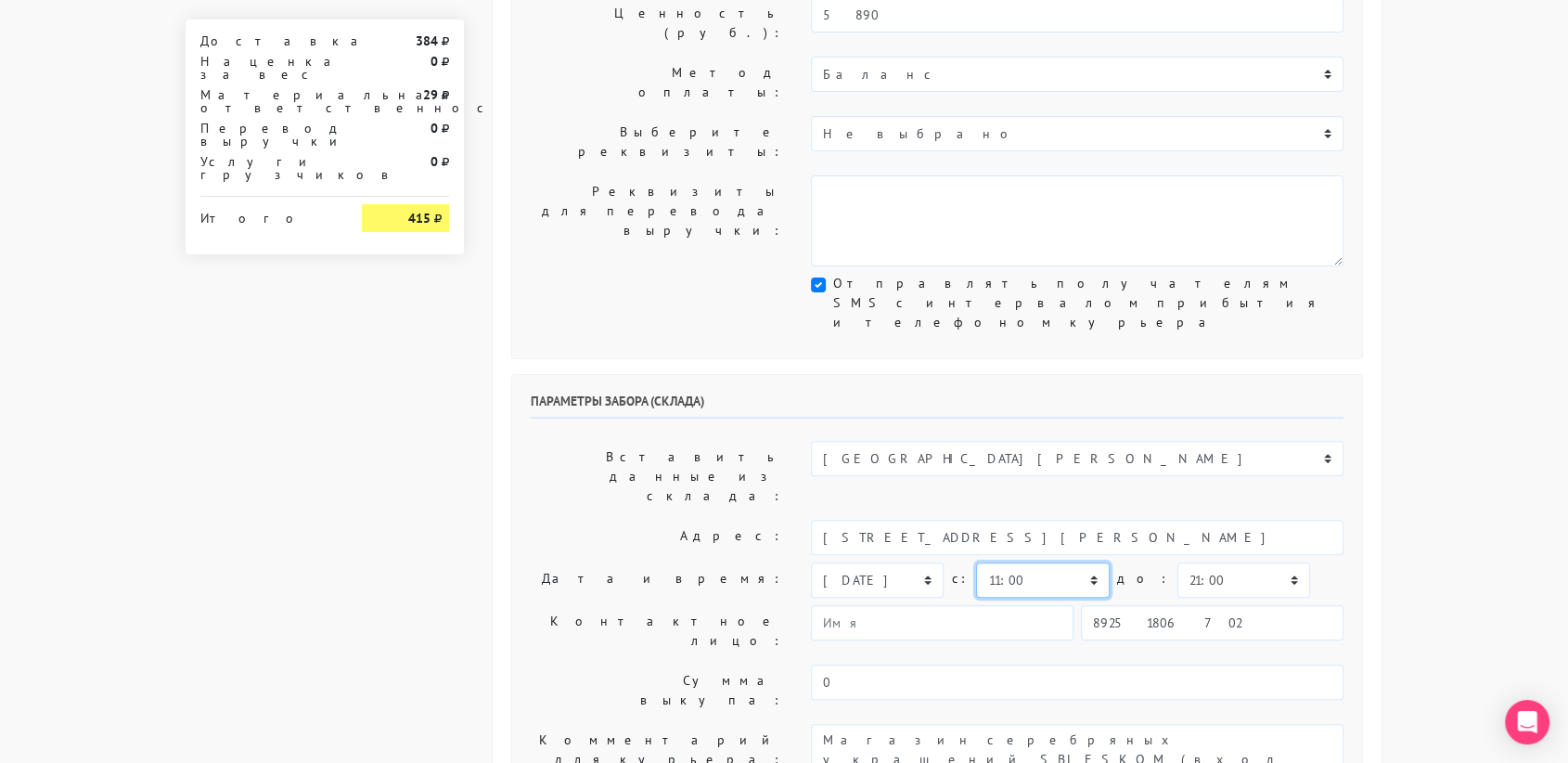
click at [1067, 562] on select "00:00 00:30 01:00 01:30 02:00 02:30 03:00 03:30 04:00 04:30 05:00 05:30 06:00 0…" at bounding box center [1043, 580] width 132 height 35
select select "13:00"
click at [977, 562] on select "00:00 00:30 01:00 01:30 02:00 02:30 03:00 03:30 04:00 04:30 05:00 05:30 06:00 0…" at bounding box center [1043, 580] width 132 height 35
click at [1214, 562] on select "00:00 00:30 01:00 01:30 02:00 02:30 03:00 03:30 04:00 04:30 05:00 05:30 06:00 0…" at bounding box center [1243, 580] width 132 height 35
select select "13:30"
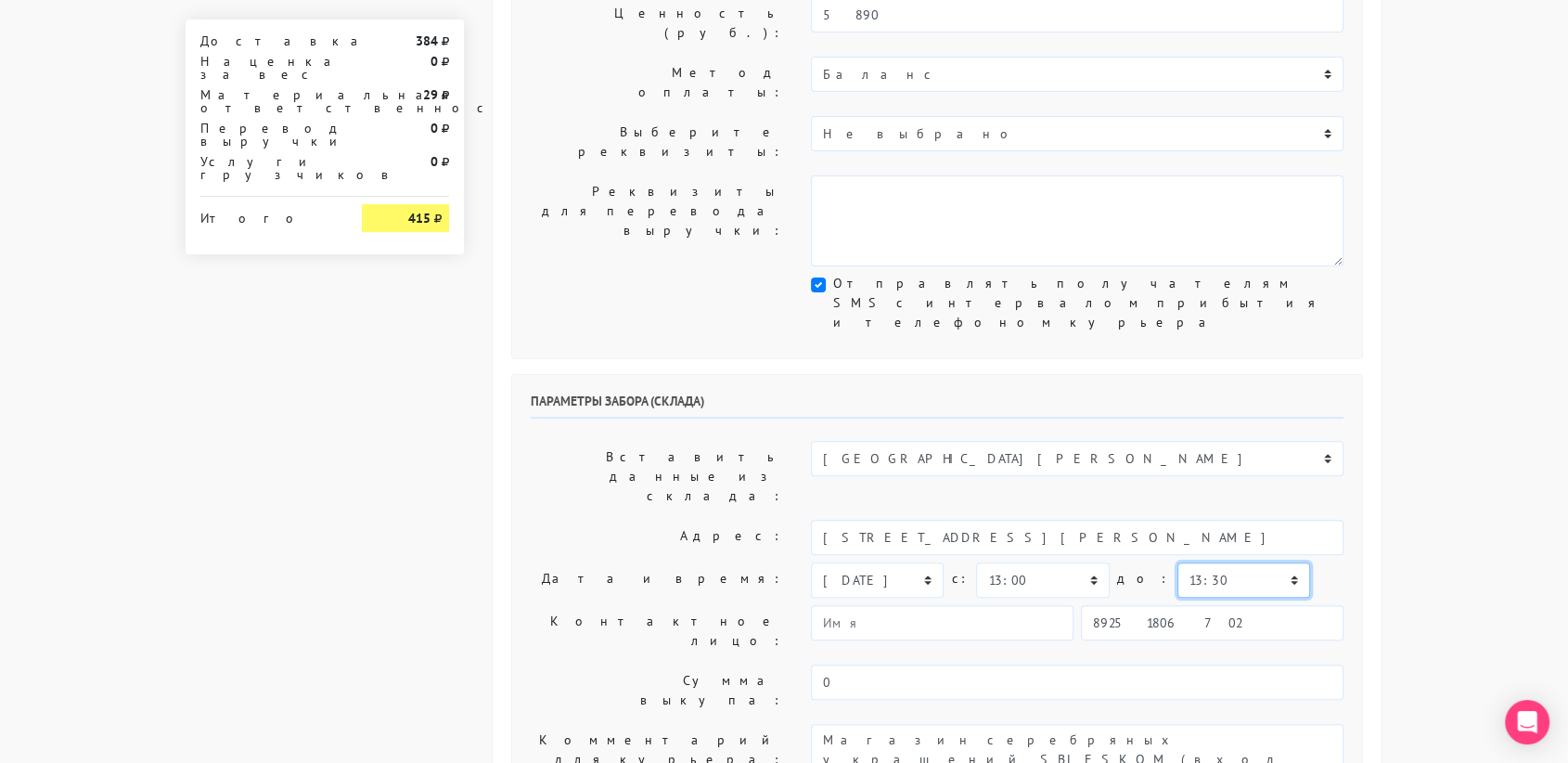
click at [1177, 562] on select "00:00 00:30 01:00 01:30 02:00 02:30 03:00 03:30 04:00 04:30 05:00 05:30 06:00 0…" at bounding box center [1243, 580] width 132 height 35
click at [1187, 605] on input "89251806702" at bounding box center [1213, 623] width 263 height 35
click at [1149, 605] on input "892" at bounding box center [1213, 623] width 263 height 35
type input "8"
paste input "[STREET_ADDRESS]"
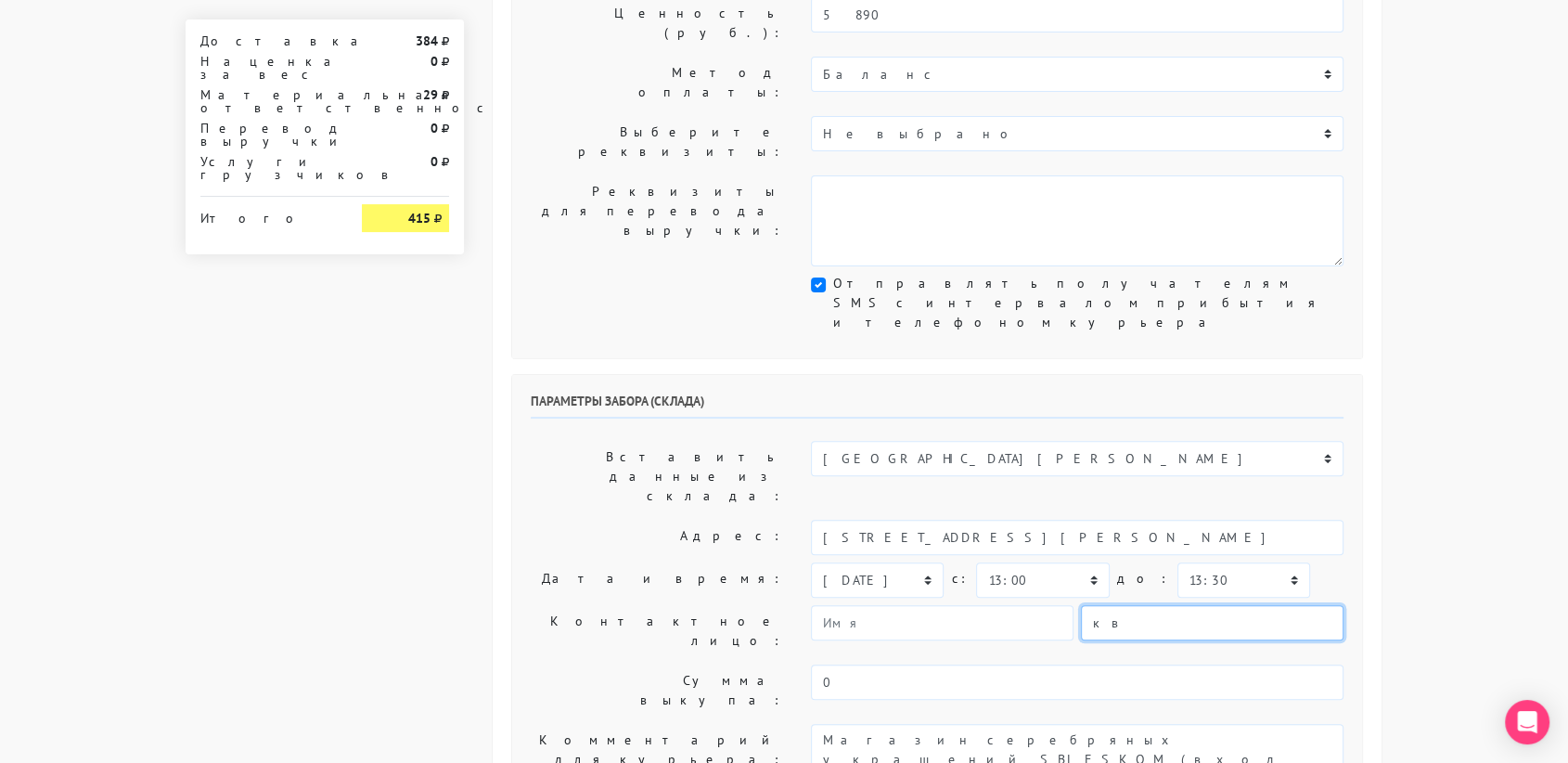
type input "к"
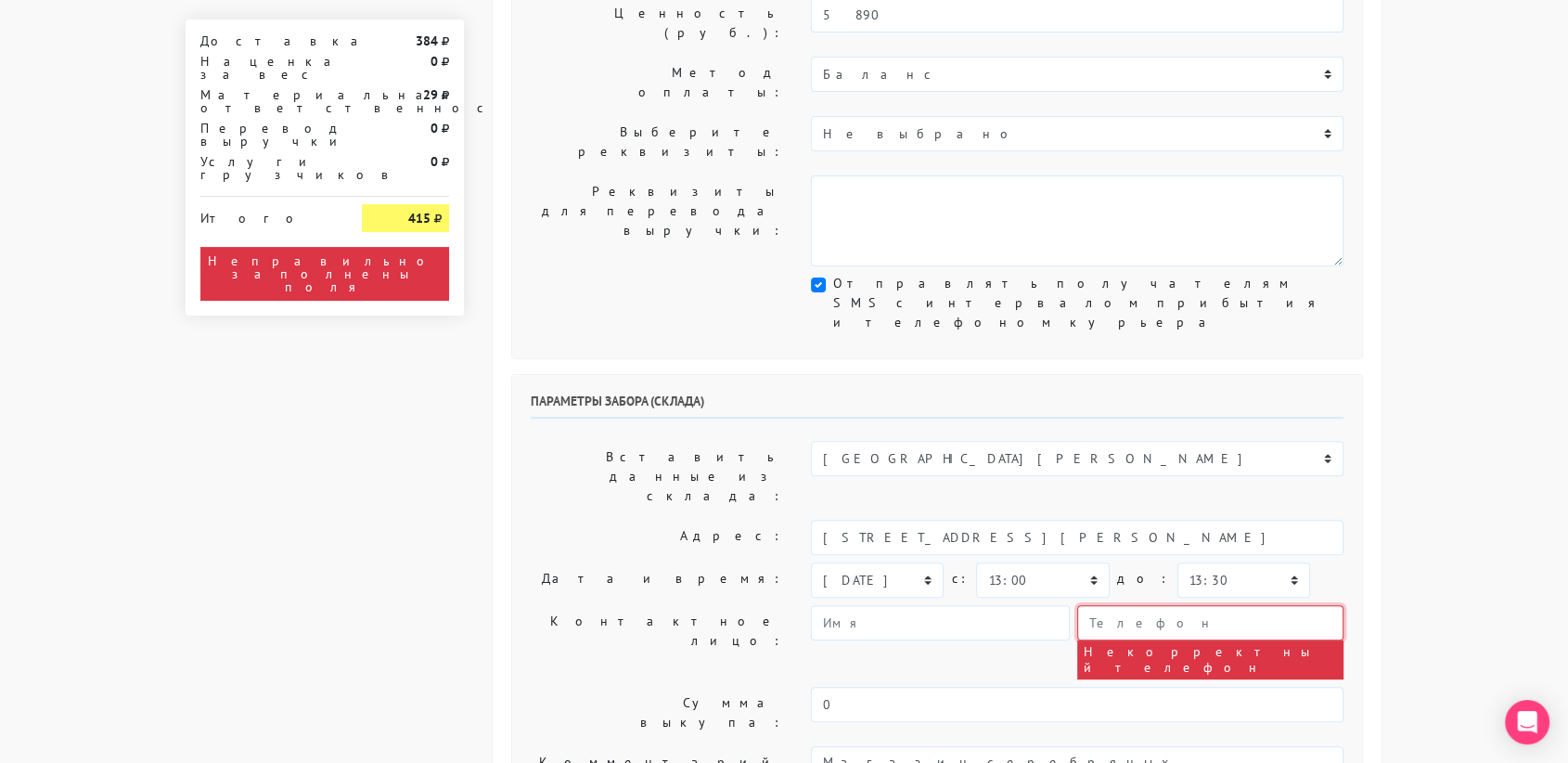
paste input "[PHONE_NUMBER]"
type input "[PHONE_NUMBER]"
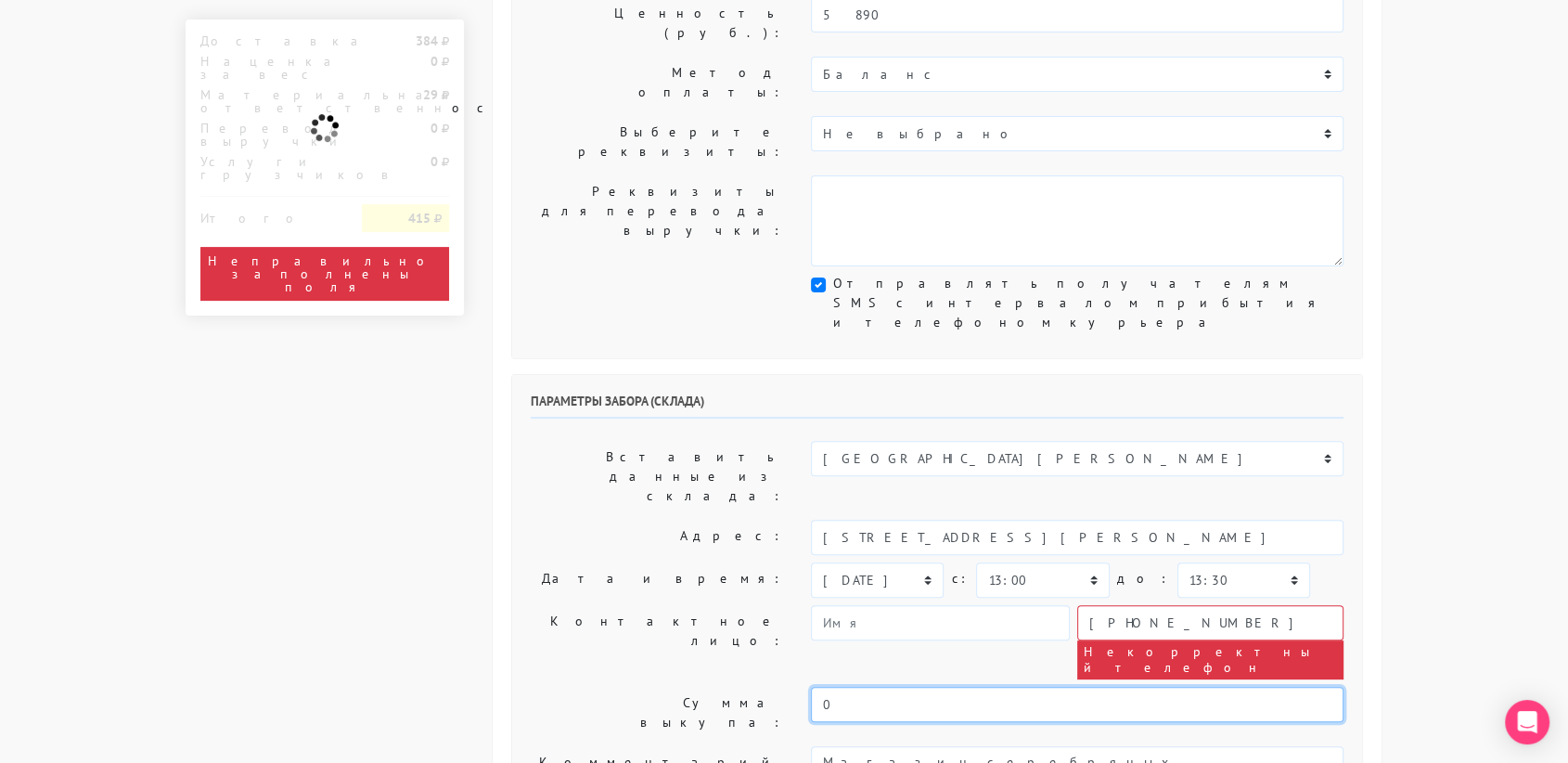
click at [853, 687] on input "0" at bounding box center [1076, 704] width 533 height 35
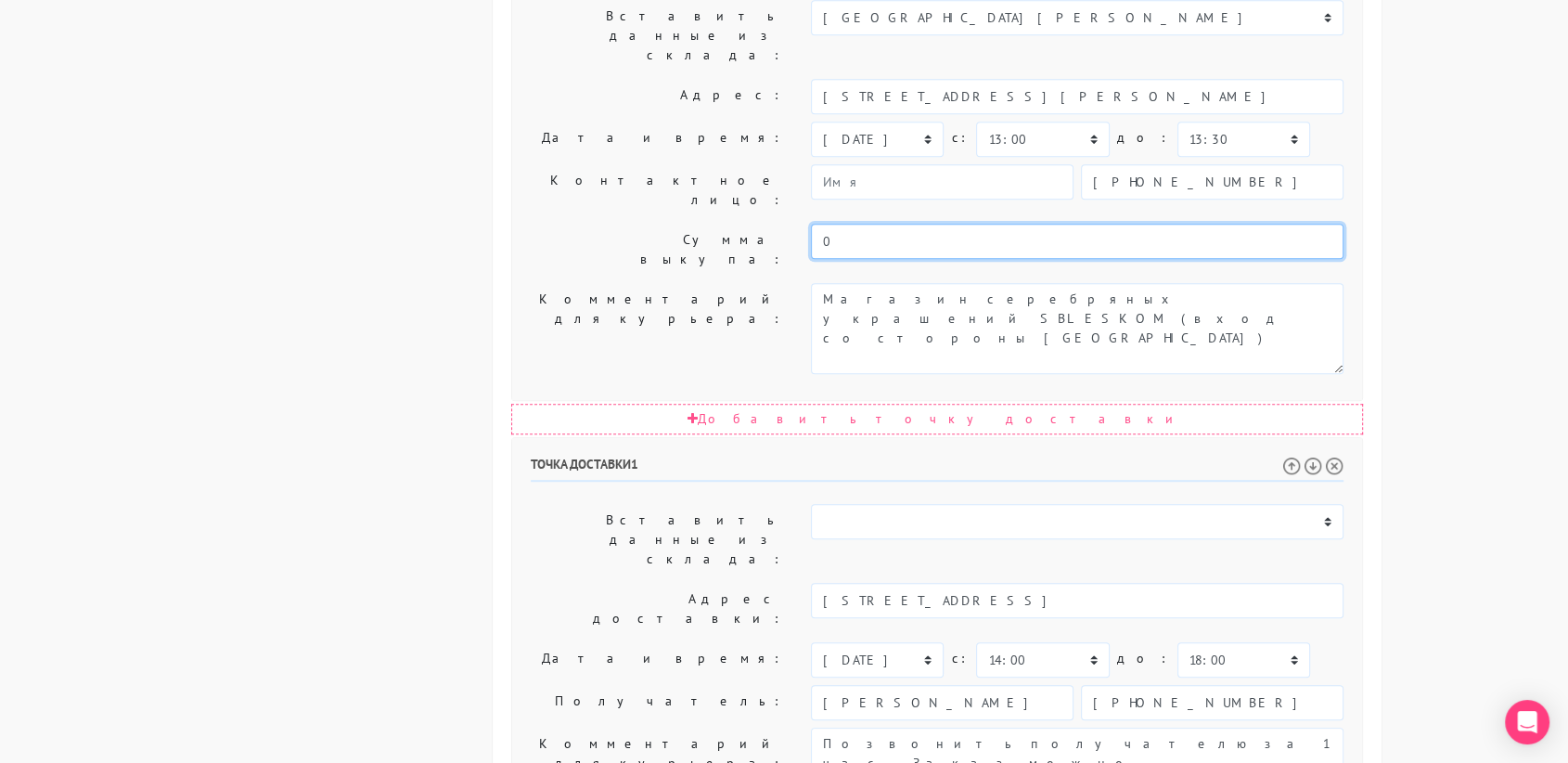
scroll to position [893, 0]
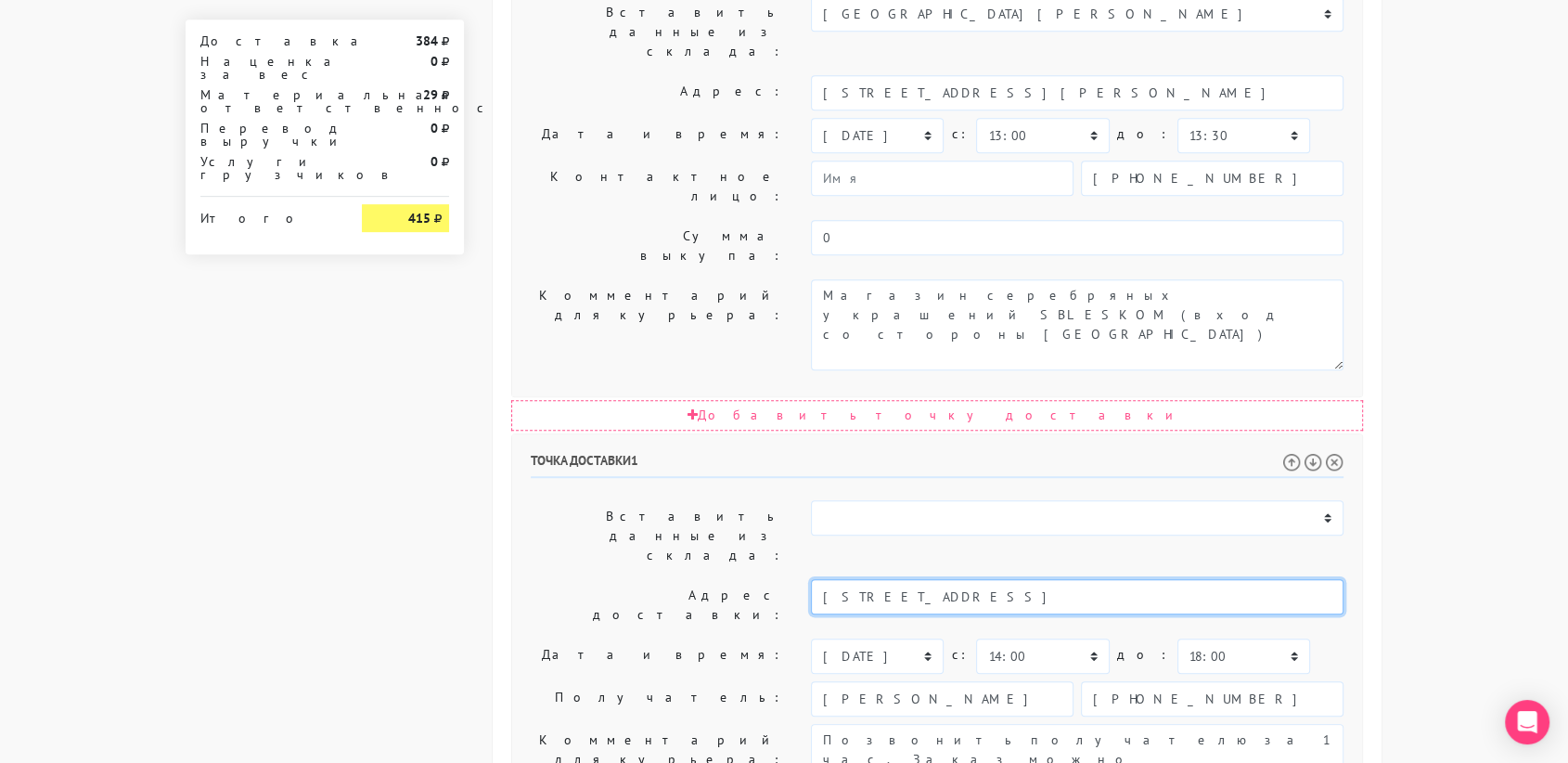
drag, startPoint x: 1214, startPoint y: 308, endPoint x: 1063, endPoint y: 311, distance: 151.0
click at [1063, 579] on input "[STREET_ADDRESS]" at bounding box center [1076, 597] width 533 height 35
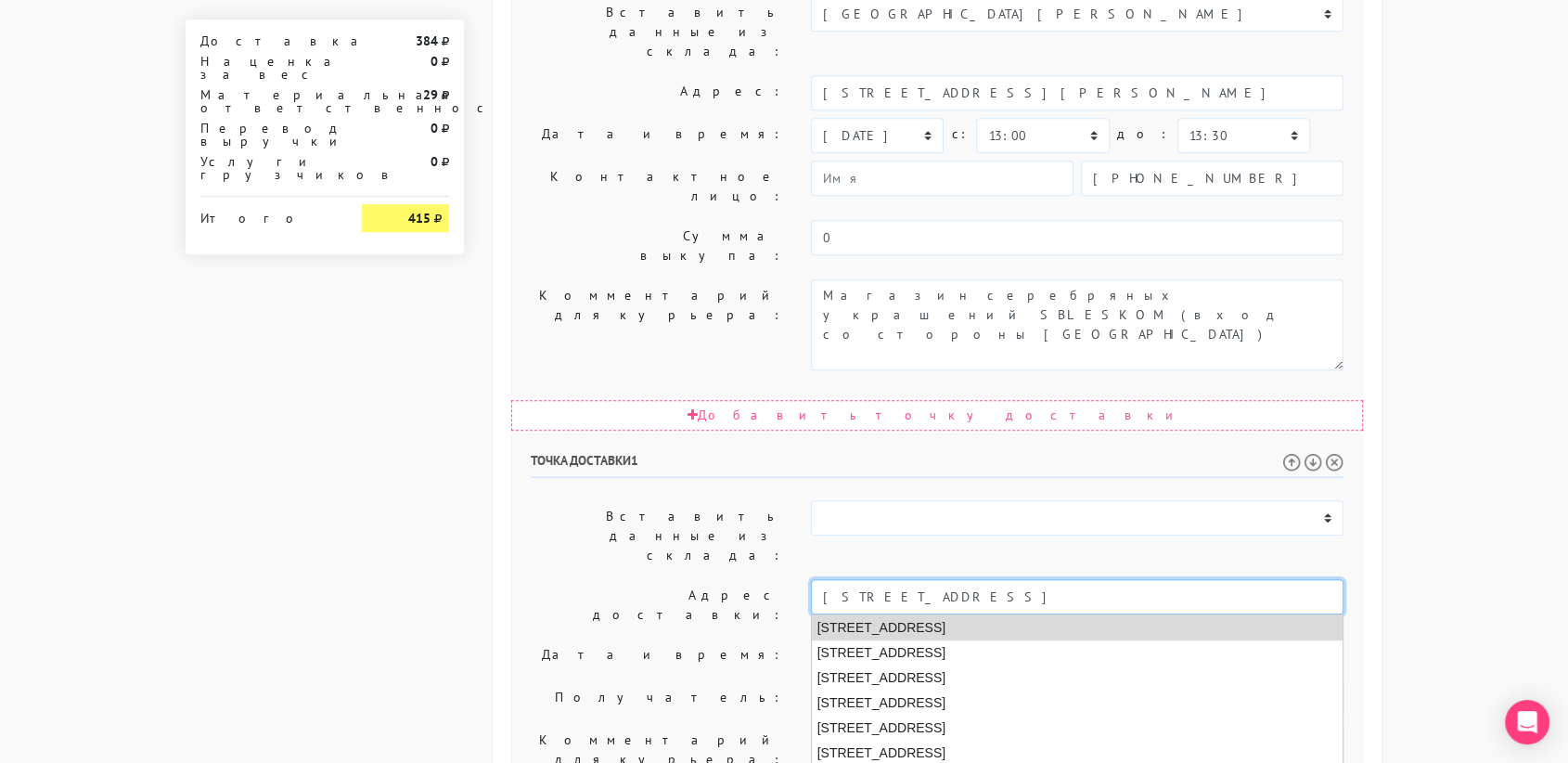
click at [1003, 616] on li "[STREET_ADDRESS]" at bounding box center [1077, 628] width 532 height 25
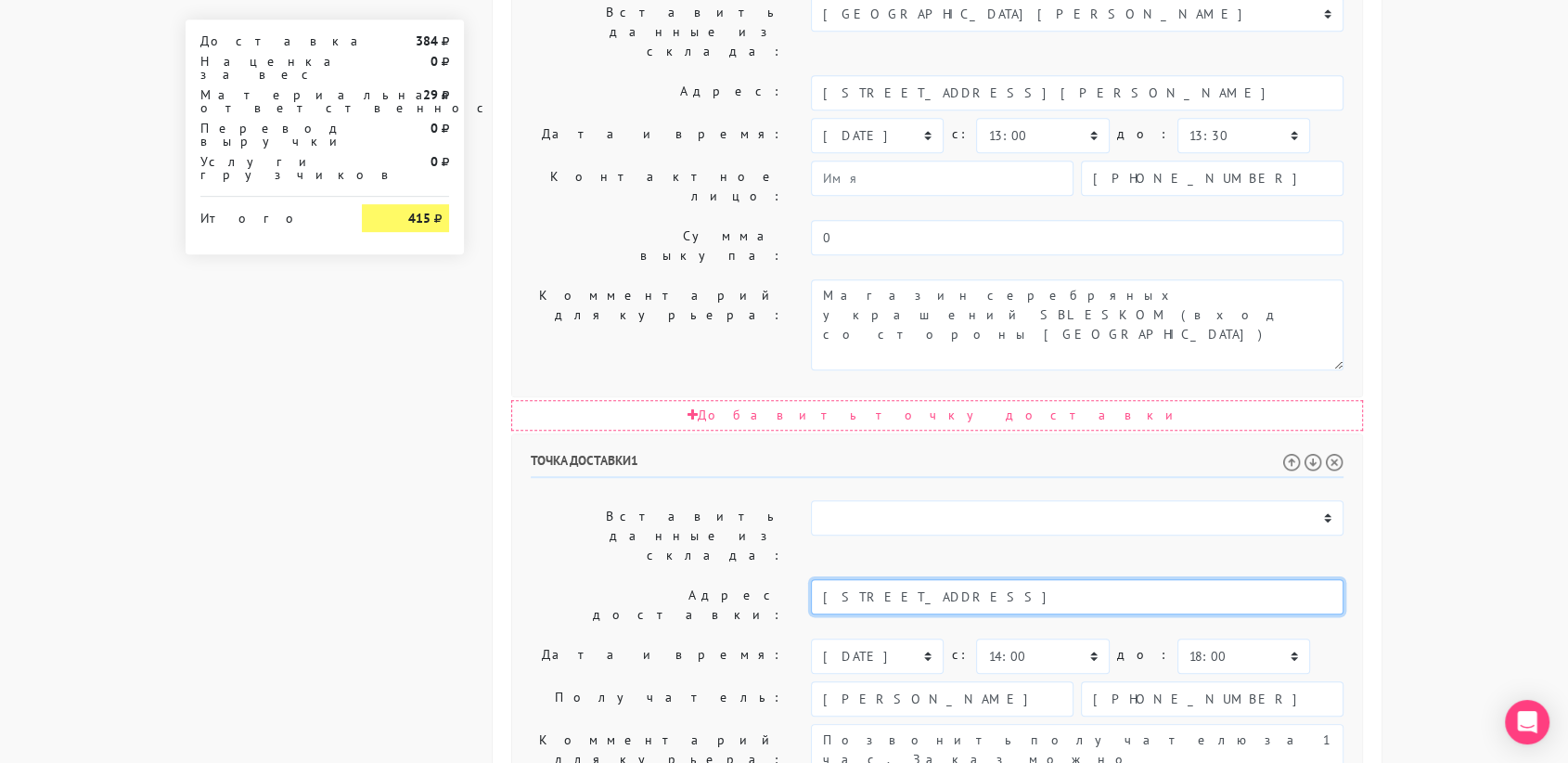
type input "[STREET_ADDRESS]"
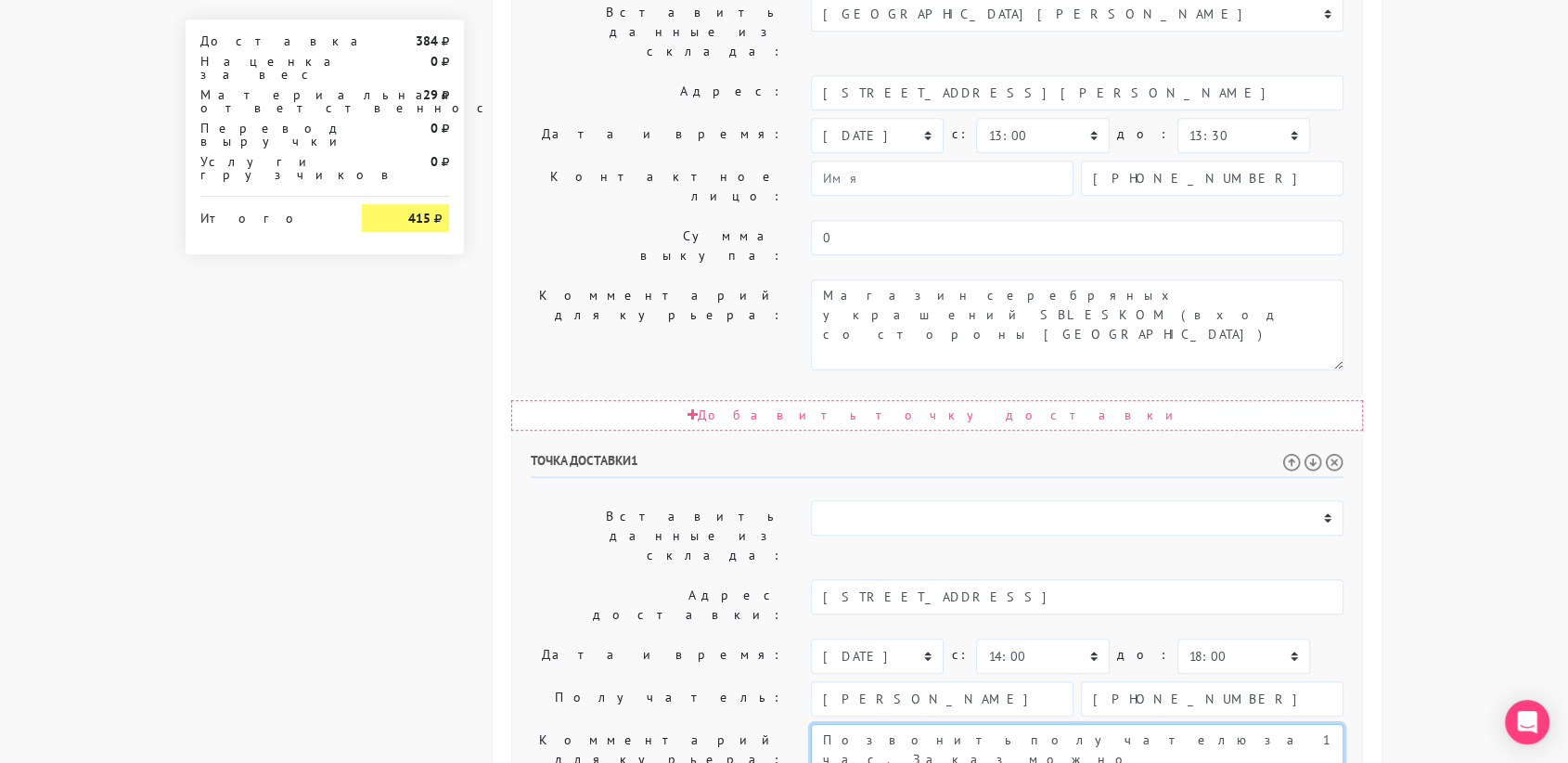
drag, startPoint x: 983, startPoint y: 460, endPoint x: 895, endPoint y: 452, distance: 88.4
click at [895, 724] on textarea "Позвонить получателю за 1 час. Заказ можно оставить в детской коляске, если нас…" at bounding box center [1076, 769] width 533 height 90
paste textarea "[STREET_ADDRESS]"
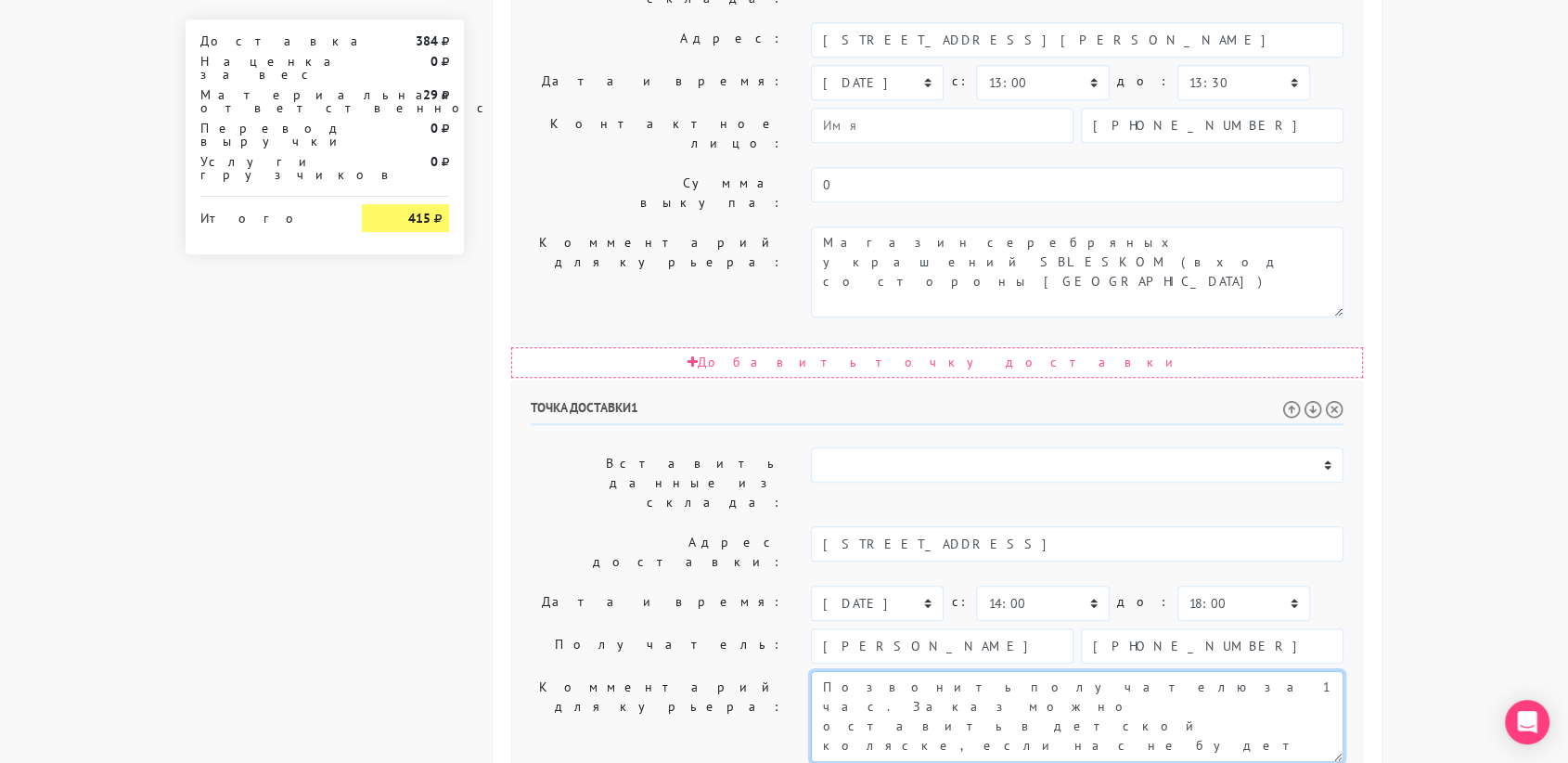
type textarea "Позвонить получателю за 1 час. Заказ можно оставить в детской коляске, если нас…"
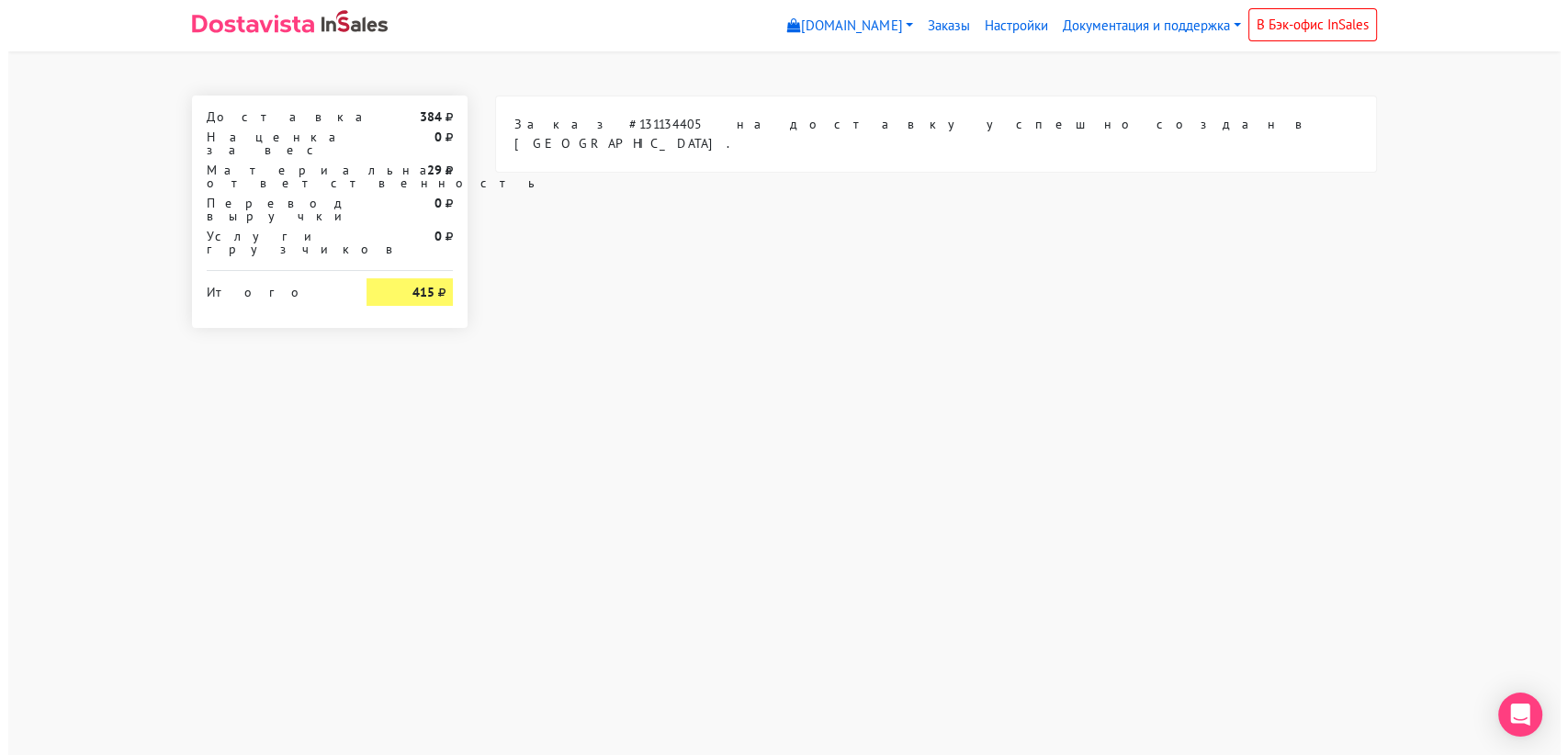
scroll to position [0, 0]
